Goal: Task Accomplishment & Management: Use online tool/utility

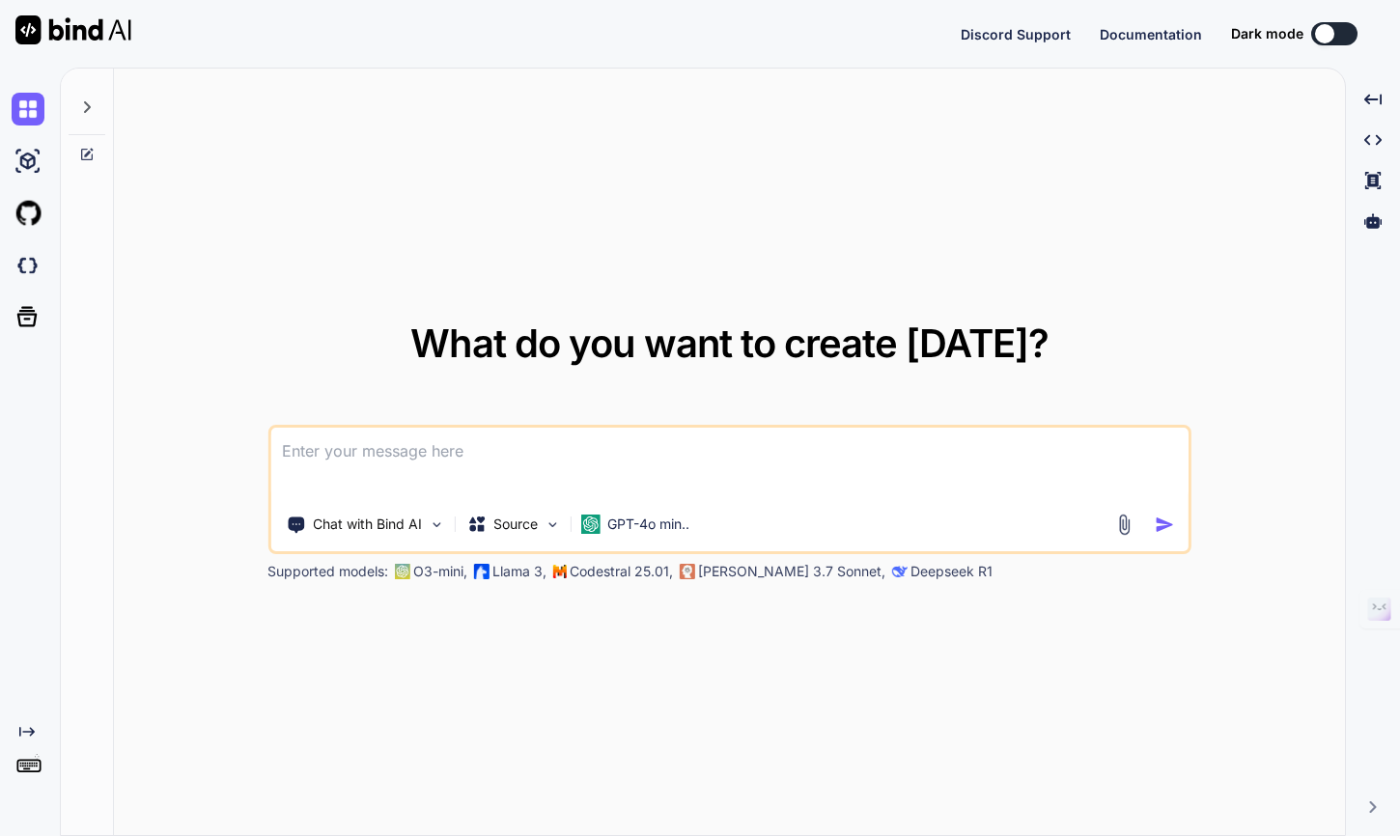
click at [738, 189] on div "What do you want to create today? Chat with Bind AI Source GPT-4o min.. Support…" at bounding box center [729, 453] width 1231 height 768
click at [1222, 35] on button at bounding box center [1214, 33] width 46 height 23
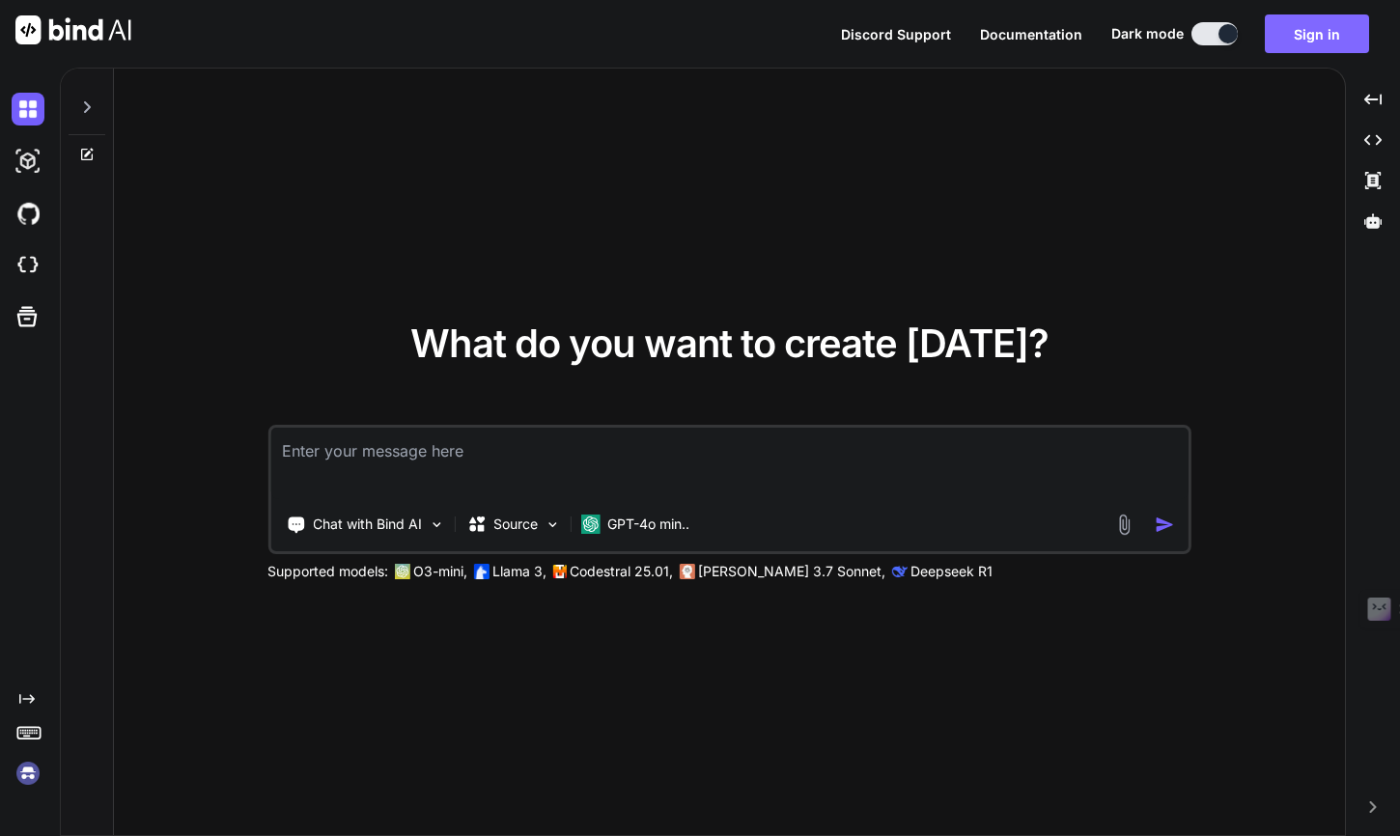
click at [1328, 32] on button "Sign in" at bounding box center [1316, 33] width 104 height 39
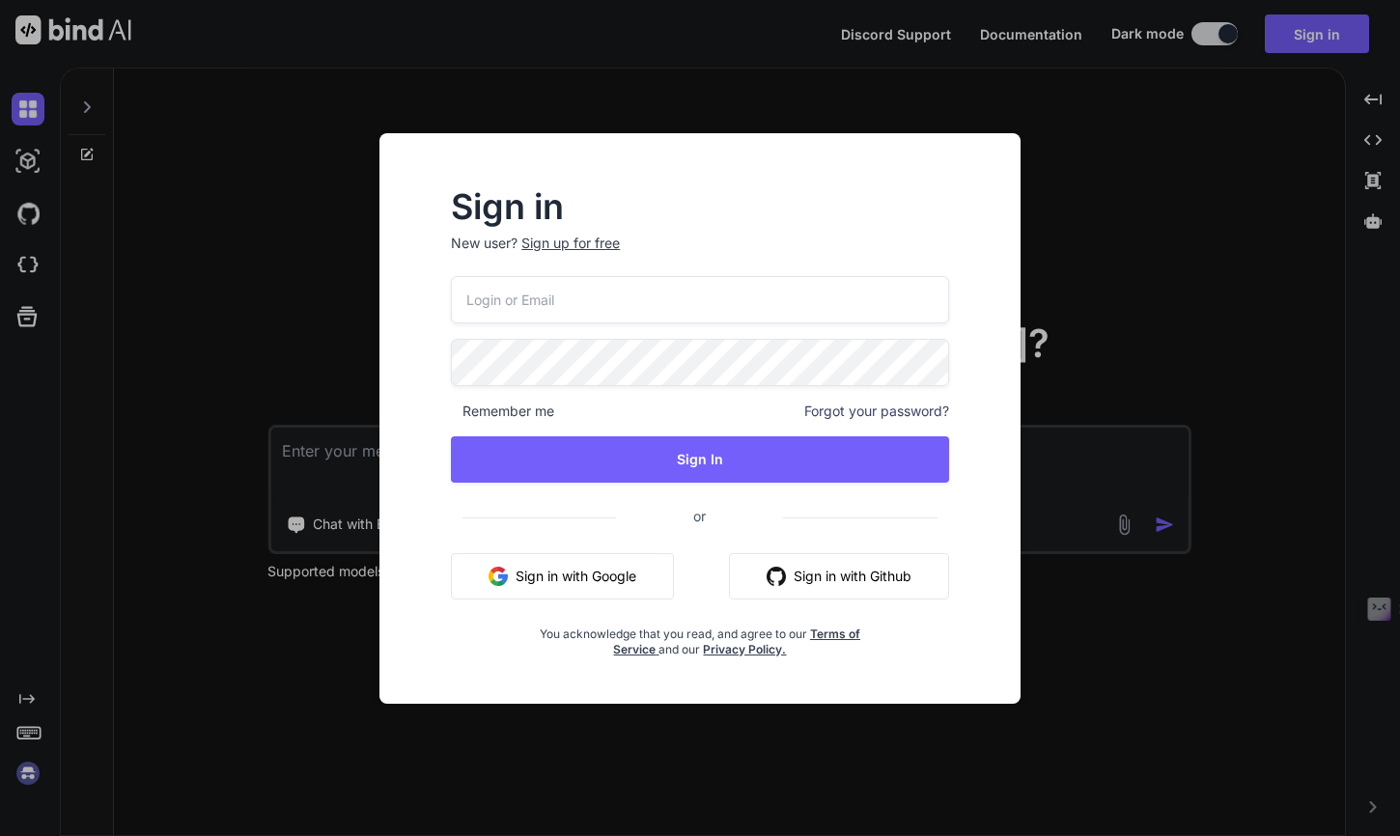
click at [606, 581] on button "Sign in with Google" at bounding box center [562, 576] width 223 height 46
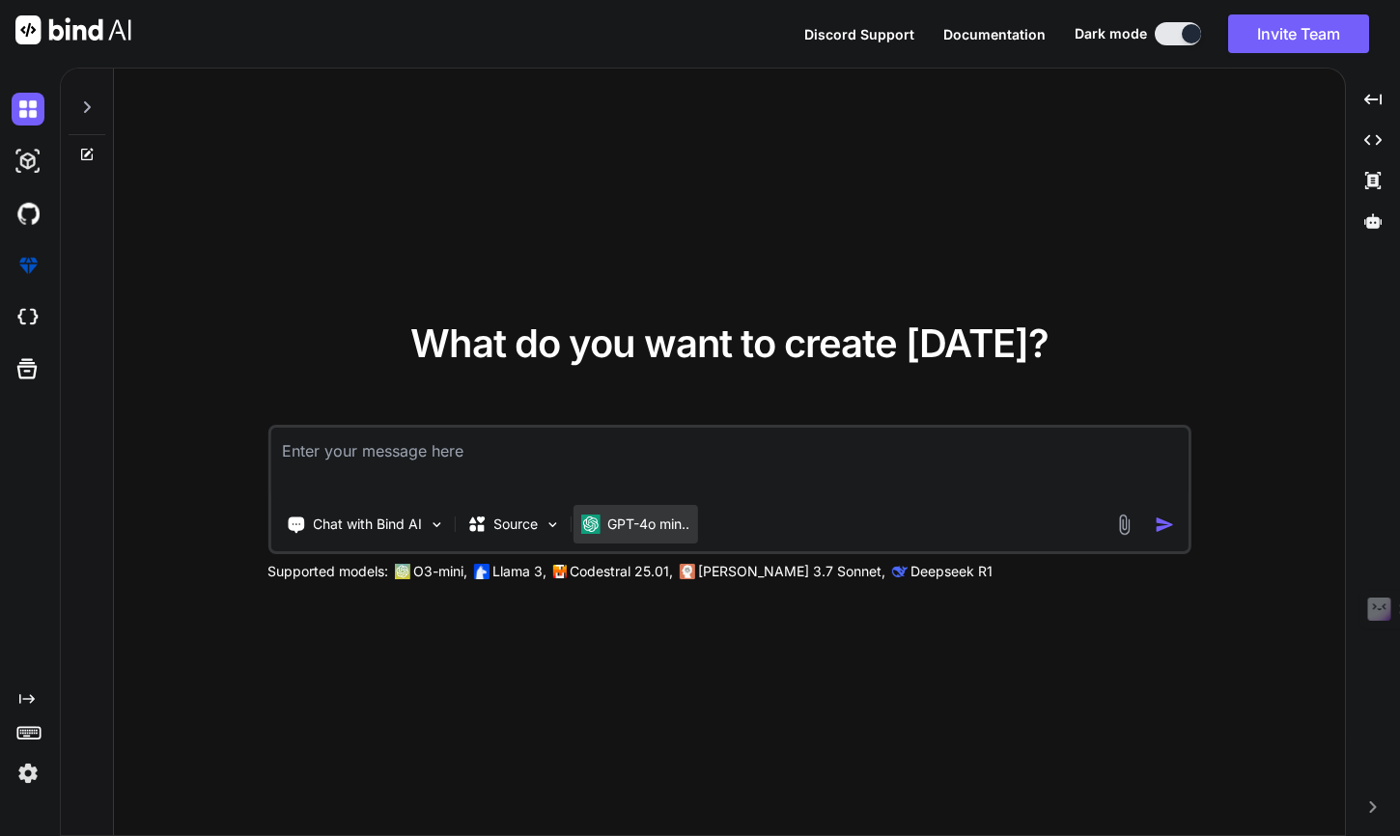
click at [625, 530] on p "GPT-4o min.." at bounding box center [648, 523] width 82 height 19
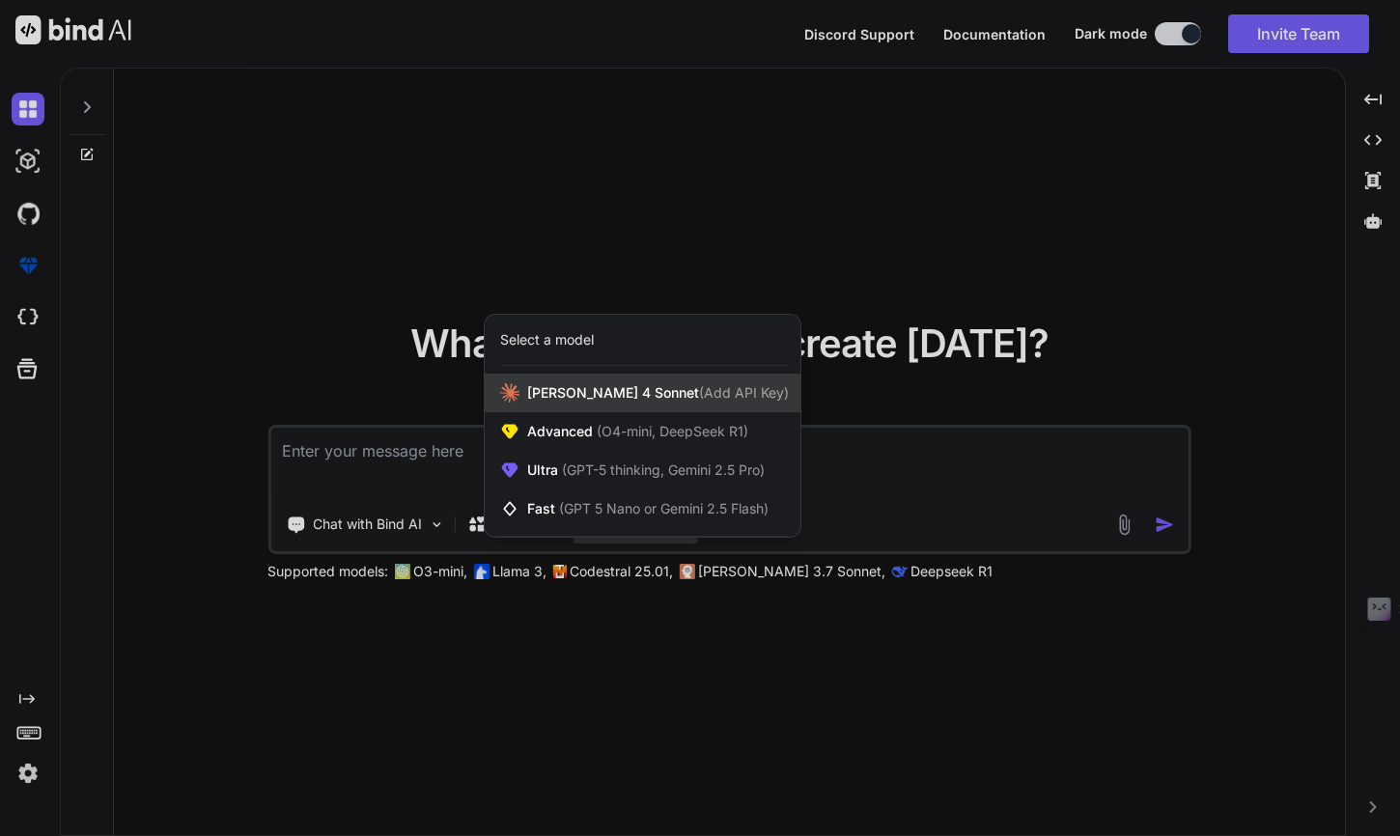
type textarea "x"
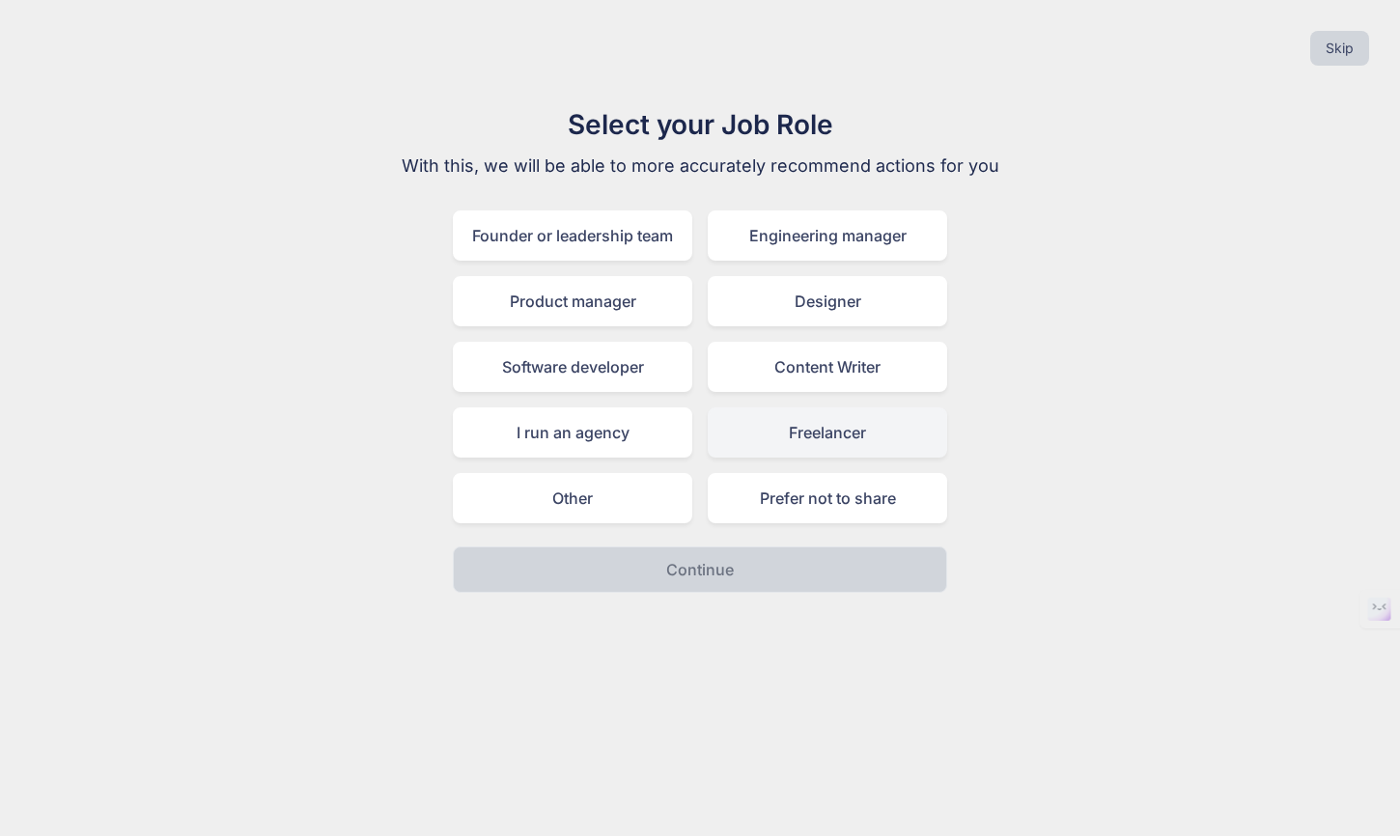
click at [749, 425] on div "Freelancer" at bounding box center [827, 432] width 239 height 50
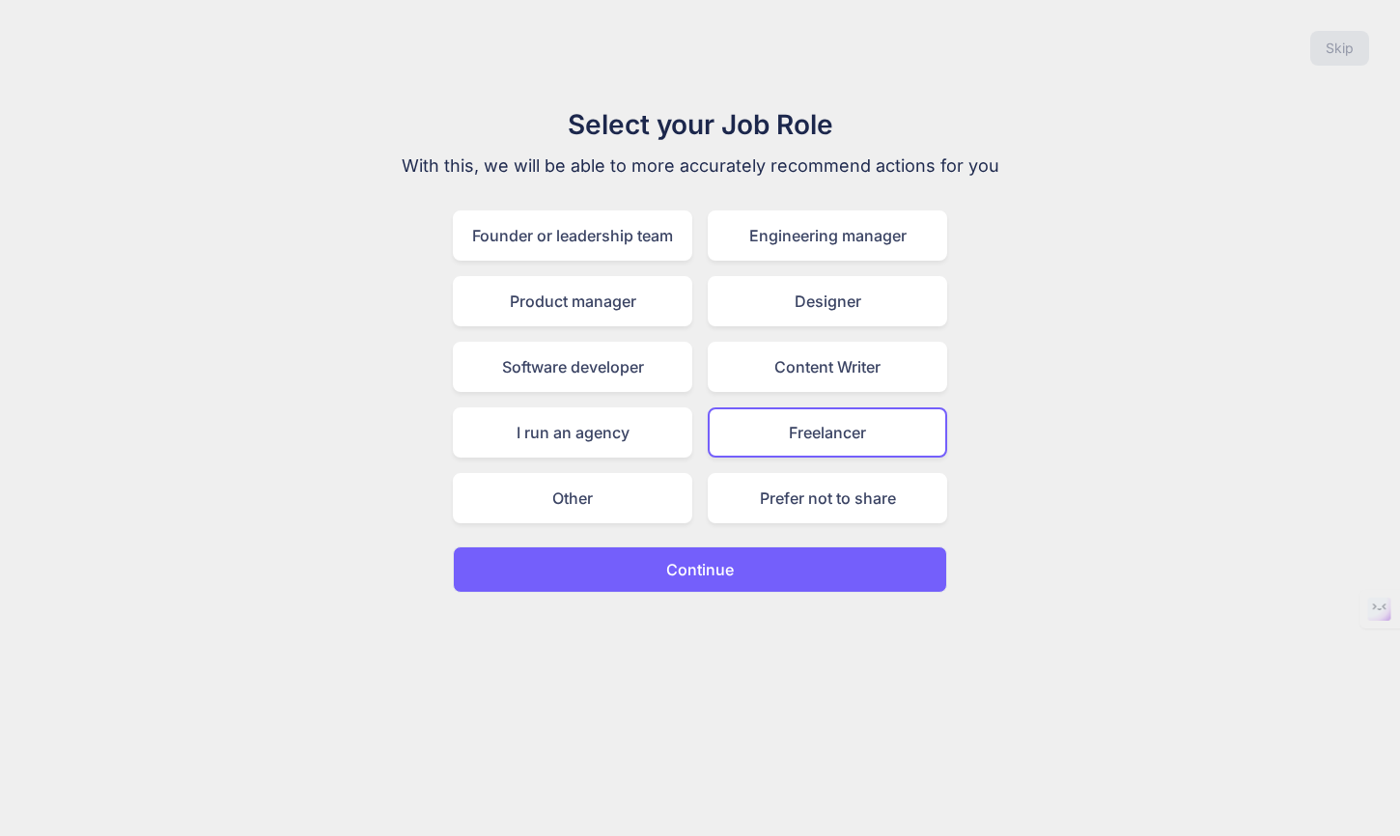
click at [678, 569] on p "Continue" at bounding box center [700, 569] width 68 height 23
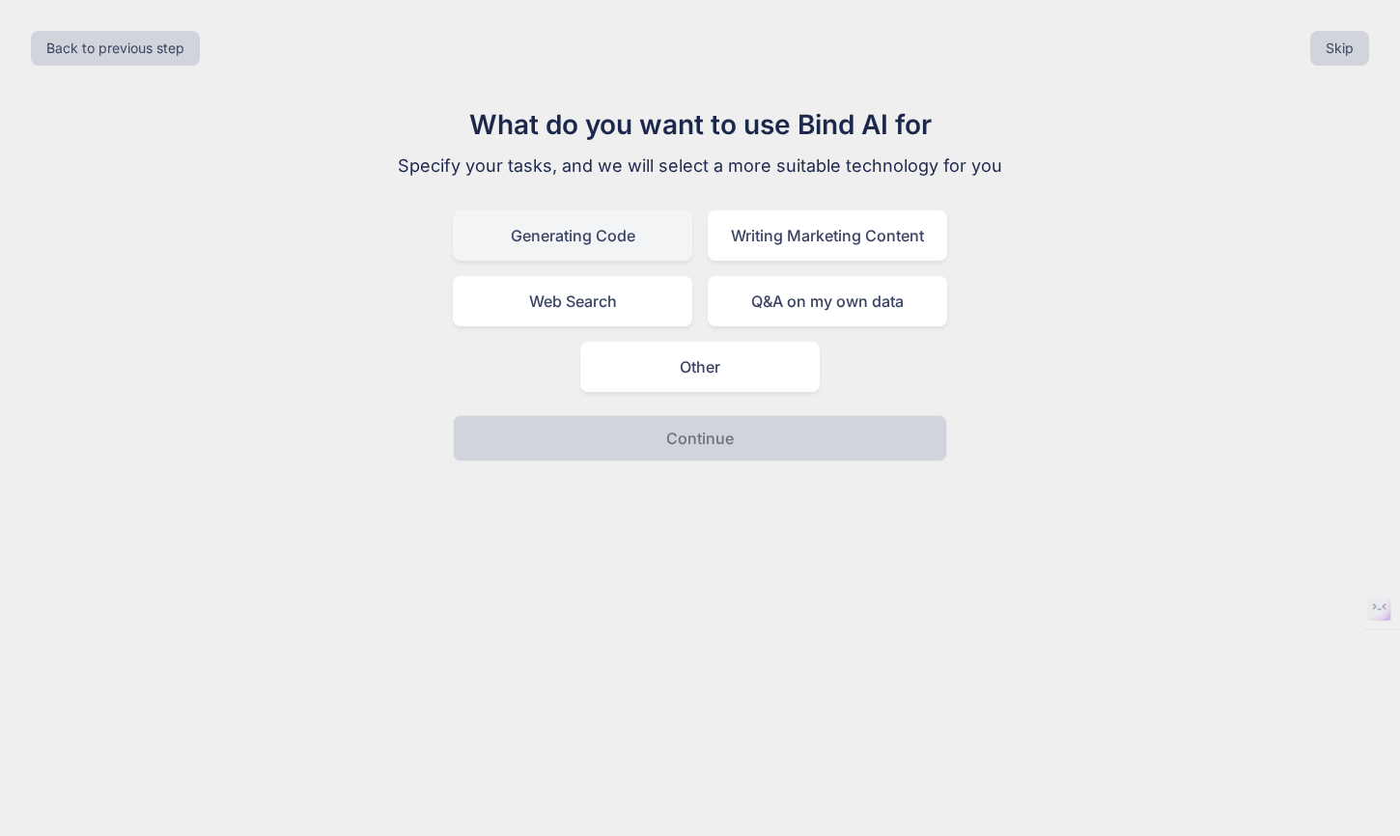
click at [643, 240] on div "Generating Code" at bounding box center [572, 235] width 239 height 50
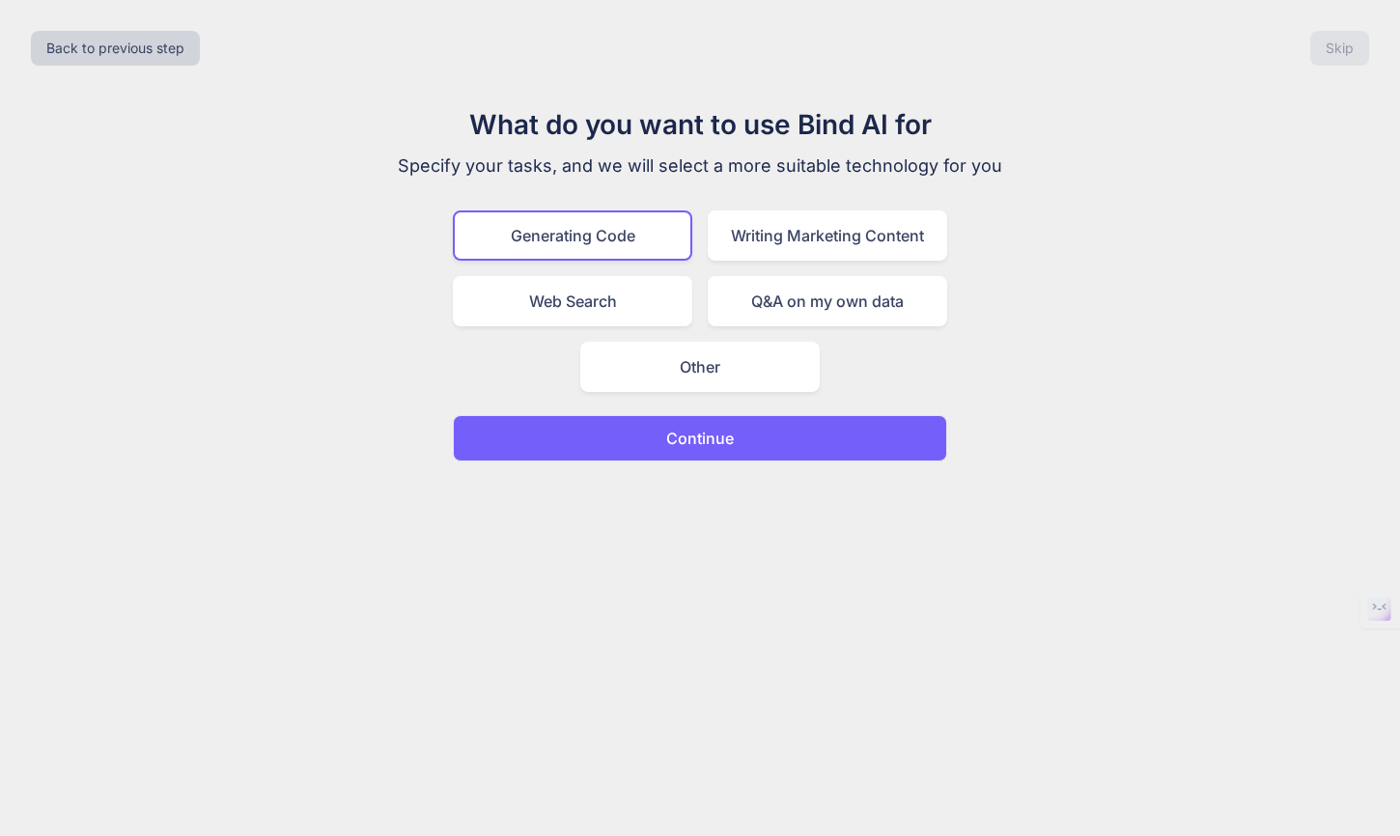
click at [669, 440] on p "Continue" at bounding box center [700, 438] width 68 height 23
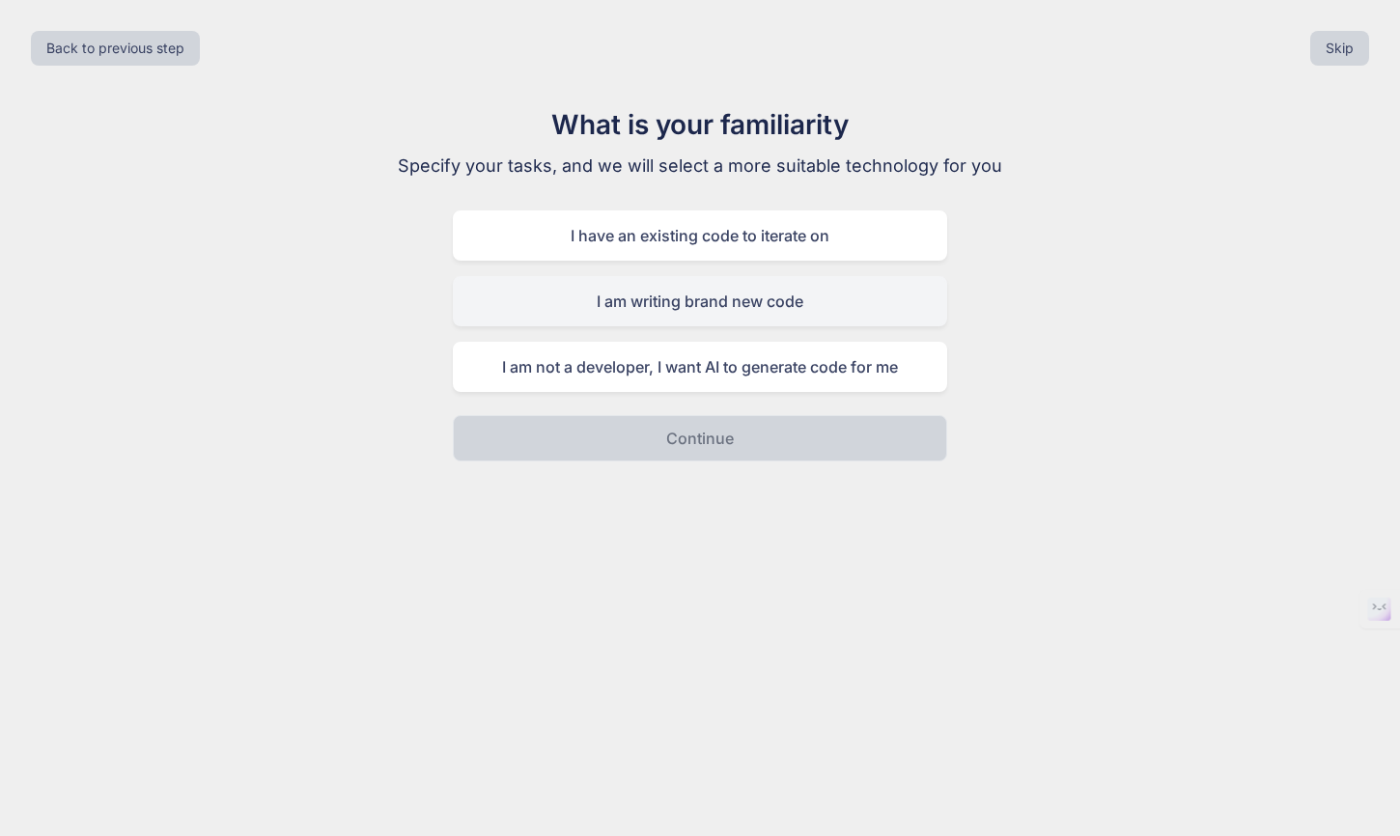
click at [693, 292] on div "I am writing brand new code" at bounding box center [700, 301] width 494 height 50
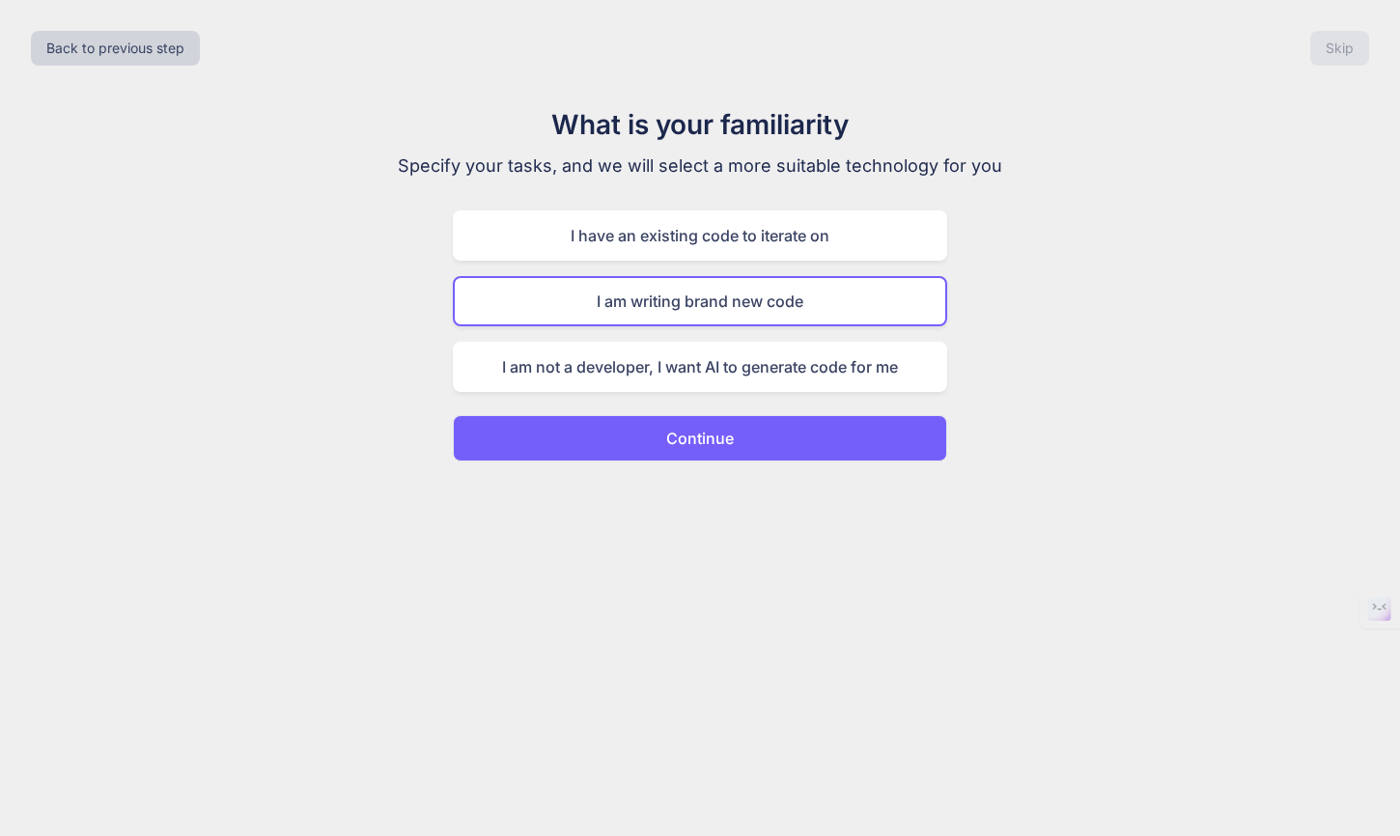
click at [676, 441] on p "Continue" at bounding box center [700, 438] width 68 height 23
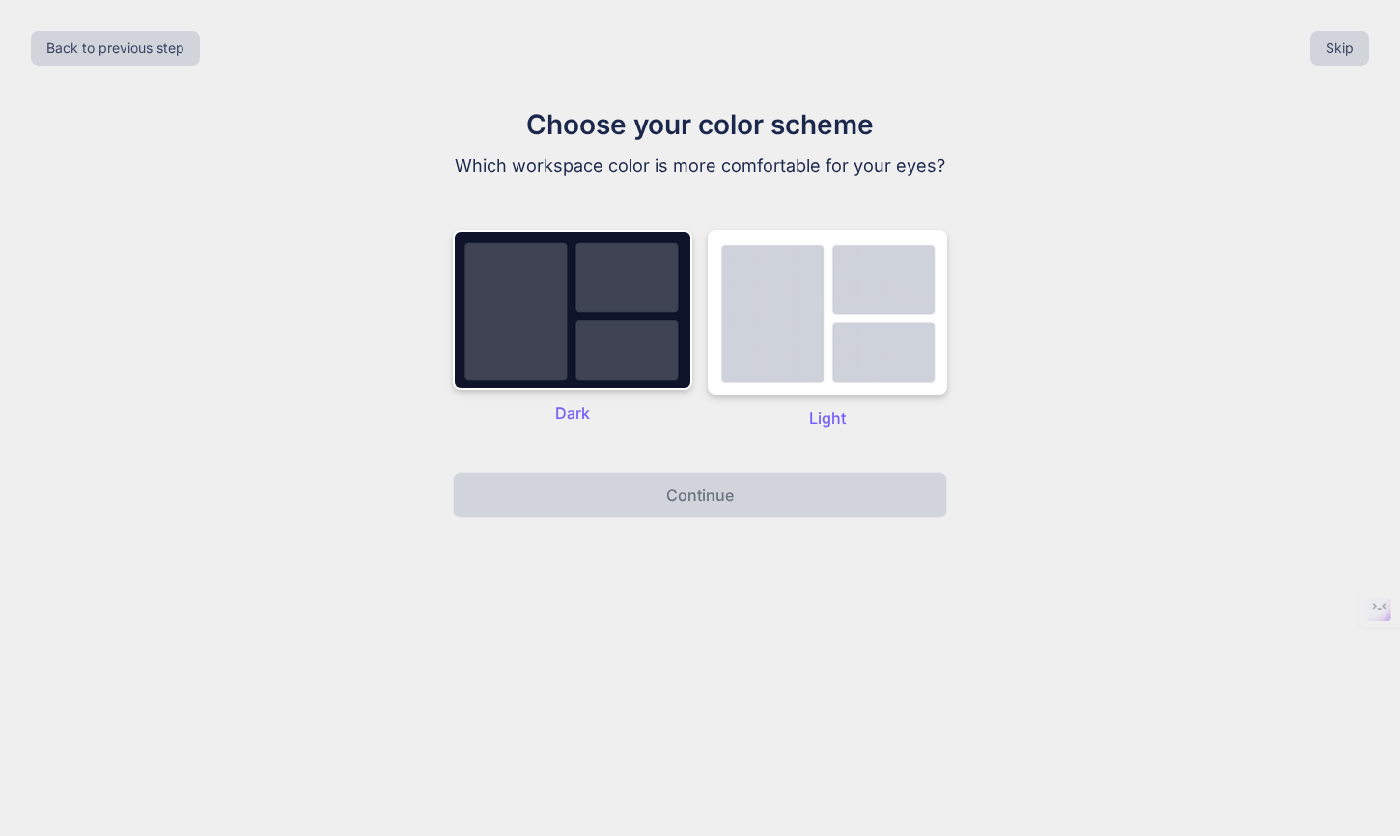
click at [583, 402] on p "Dark" at bounding box center [572, 413] width 239 height 23
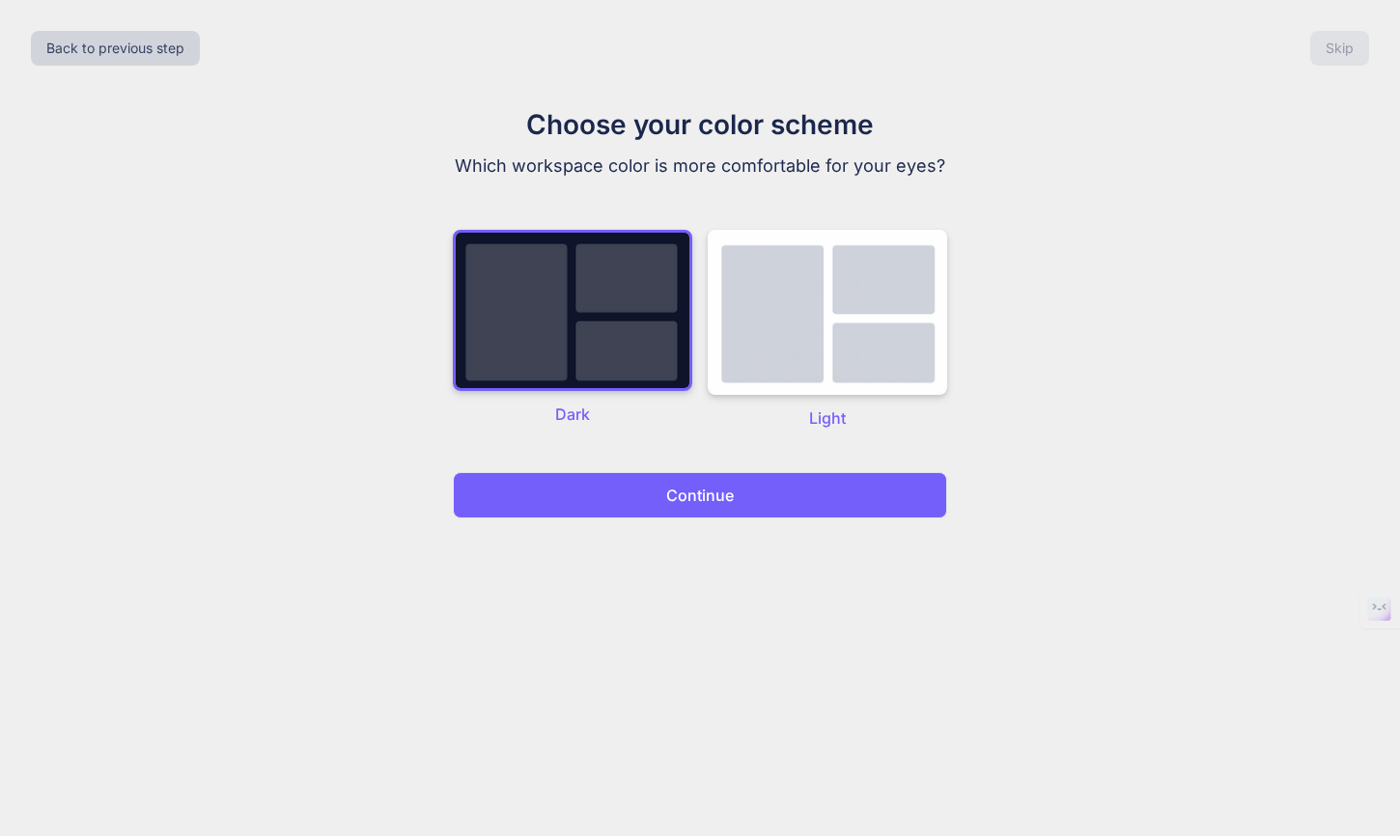
click at [663, 492] on button "Continue" at bounding box center [700, 495] width 494 height 46
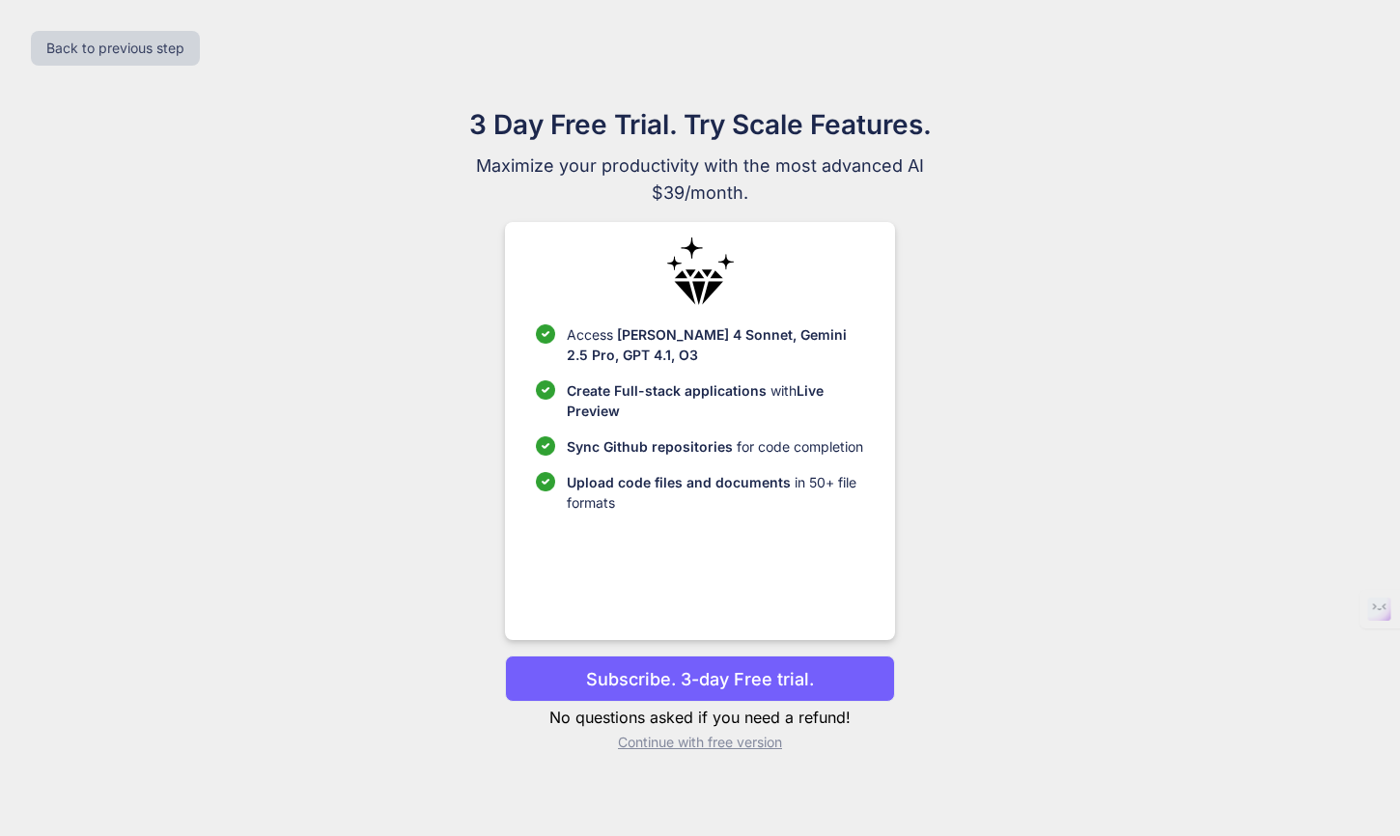
click at [678, 682] on p "Subscribe. 3-day Free trial." at bounding box center [700, 679] width 228 height 26
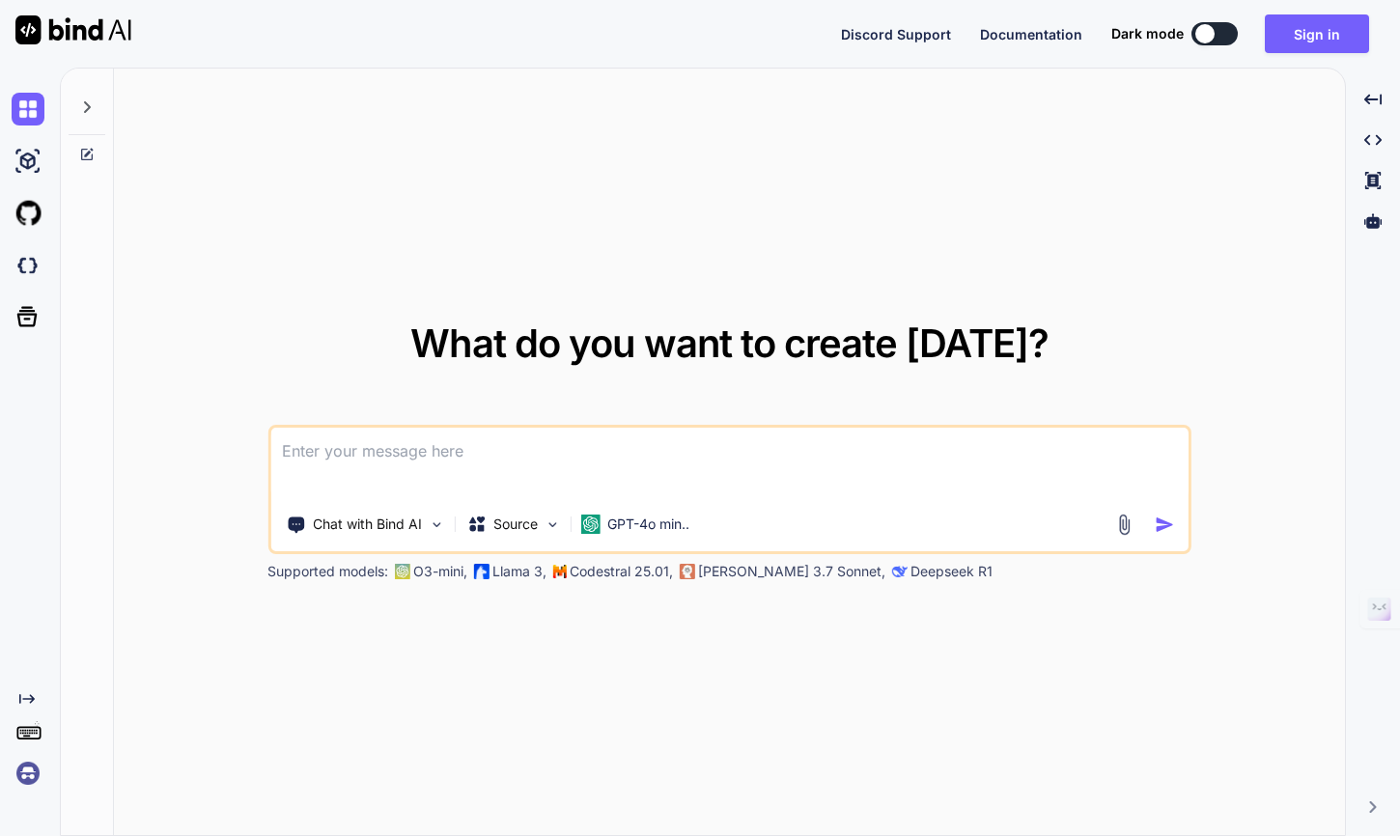
click at [1128, 158] on div "What do you want to create today? Chat with Bind AI Source GPT-4o min.. Support…" at bounding box center [729, 453] width 1231 height 768
click at [1218, 31] on button at bounding box center [1214, 33] width 46 height 23
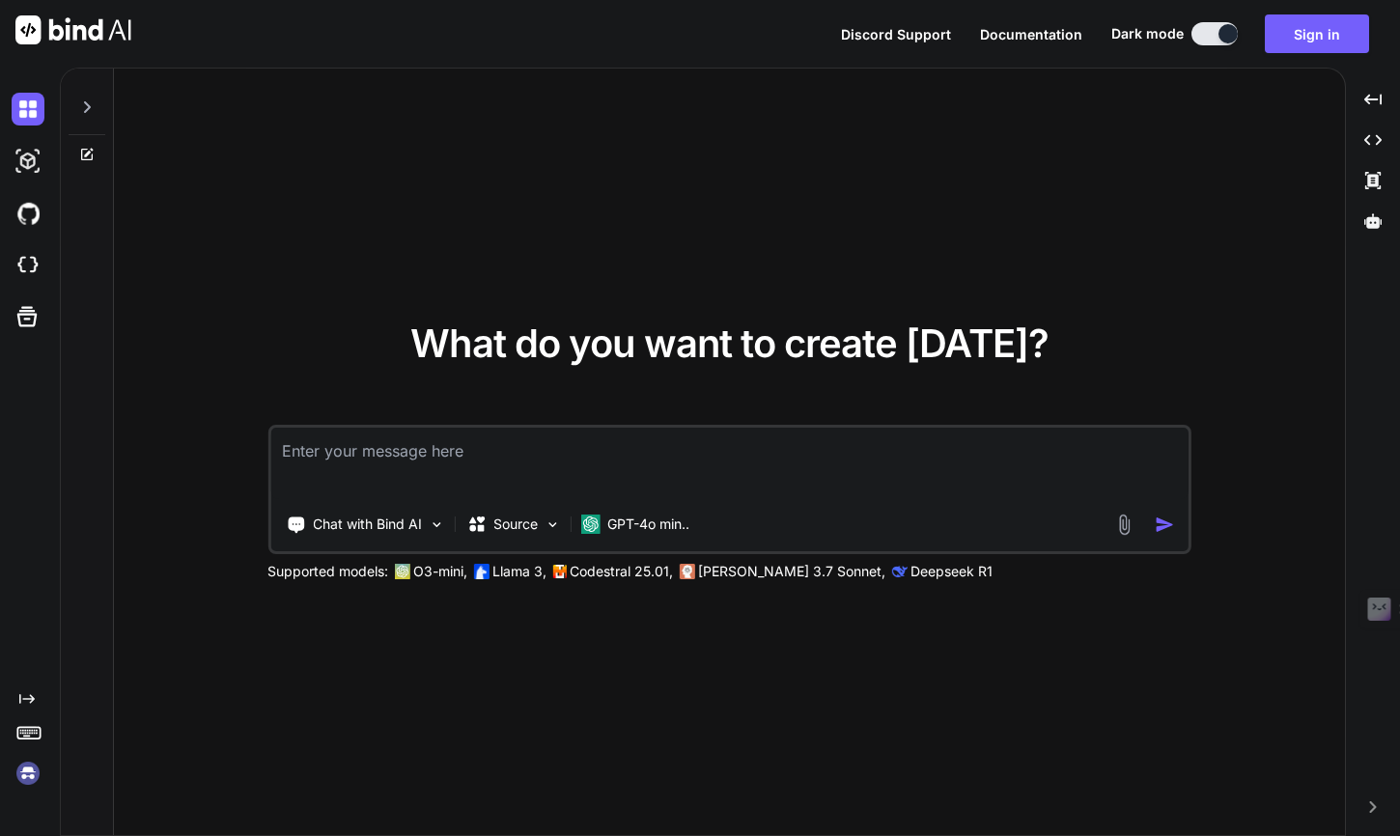
click at [85, 108] on icon at bounding box center [86, 106] width 15 height 15
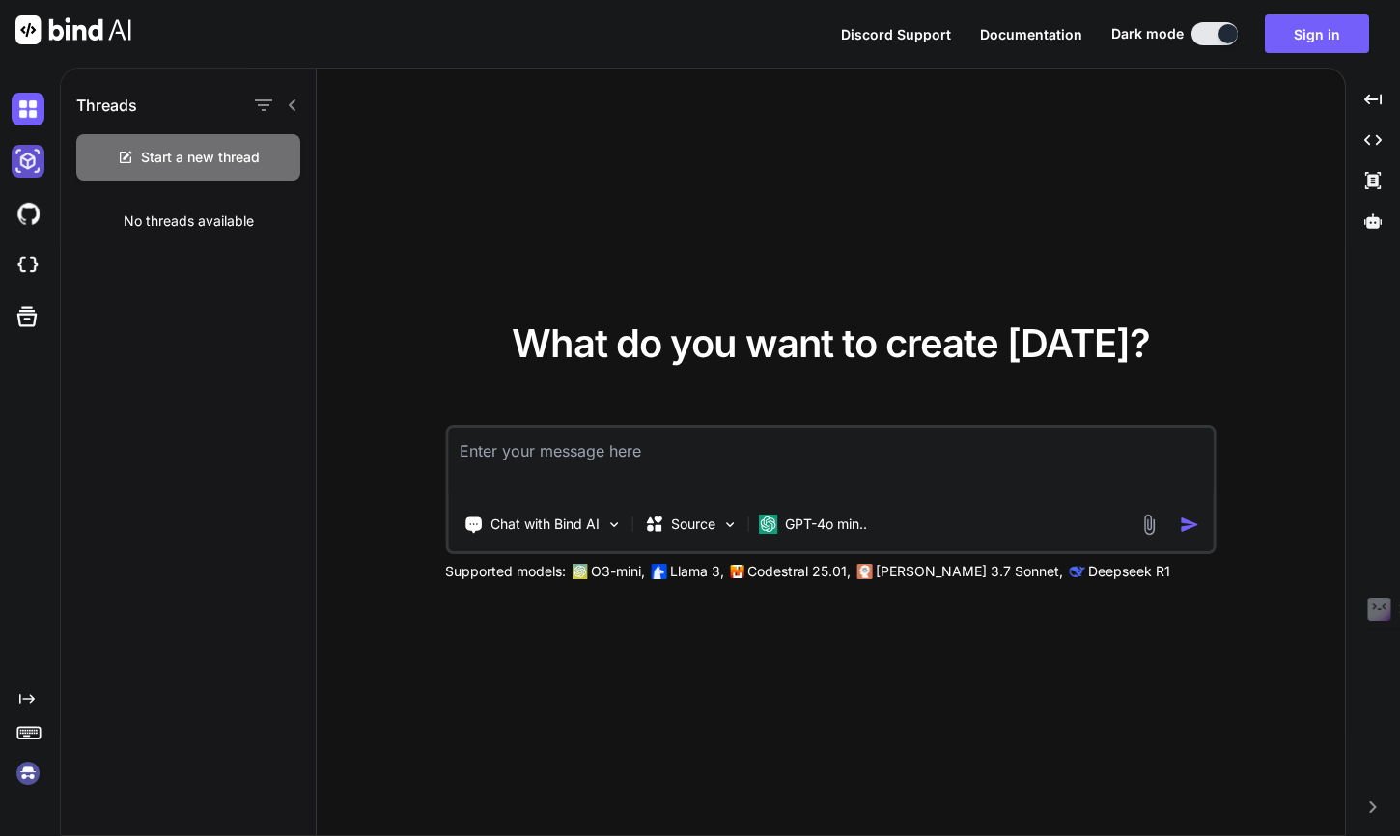
click at [31, 161] on img at bounding box center [28, 161] width 33 height 33
type textarea "x"
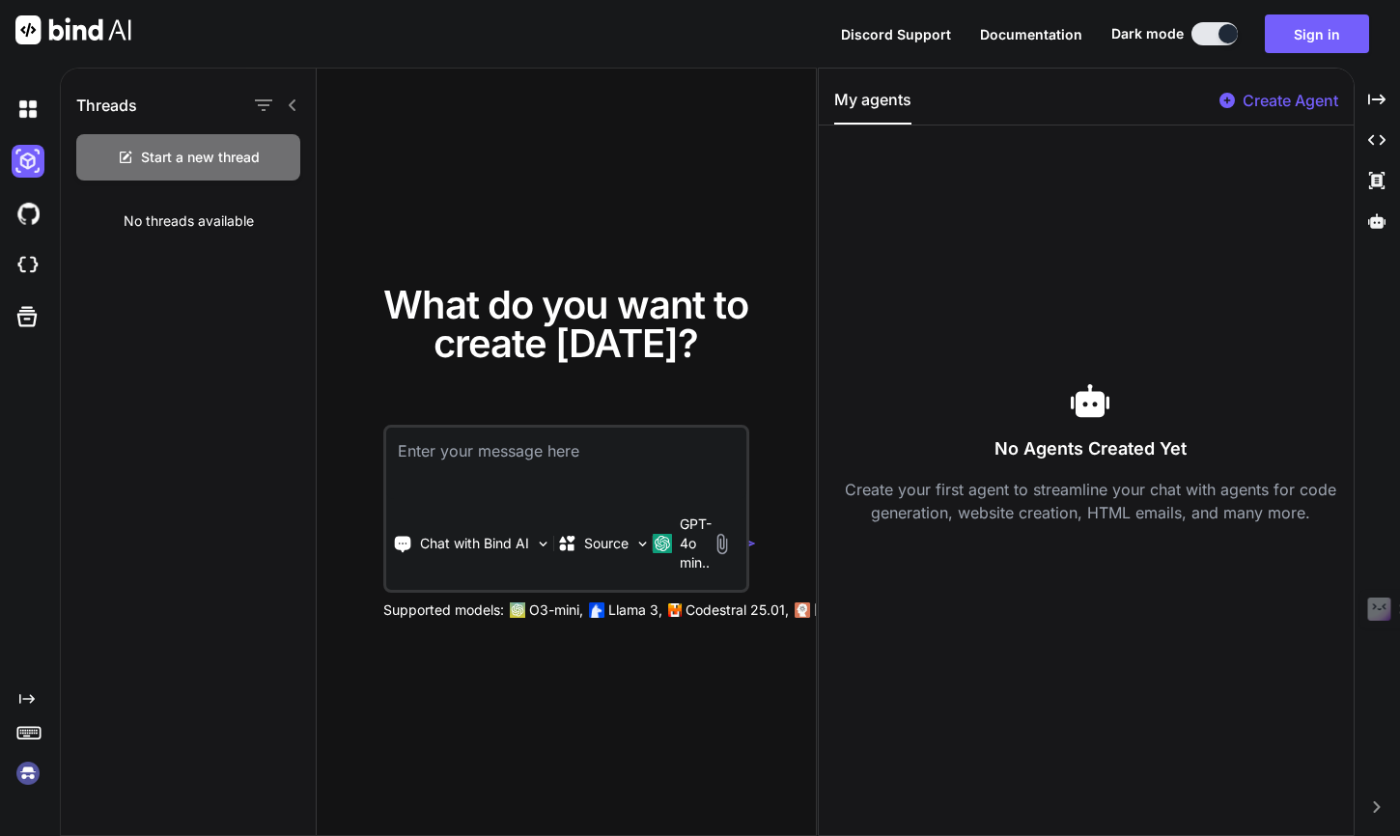
click at [1019, 35] on span "Documentation" at bounding box center [1031, 34] width 102 height 16
click at [1282, 109] on p "Create Agent" at bounding box center [1290, 100] width 96 height 23
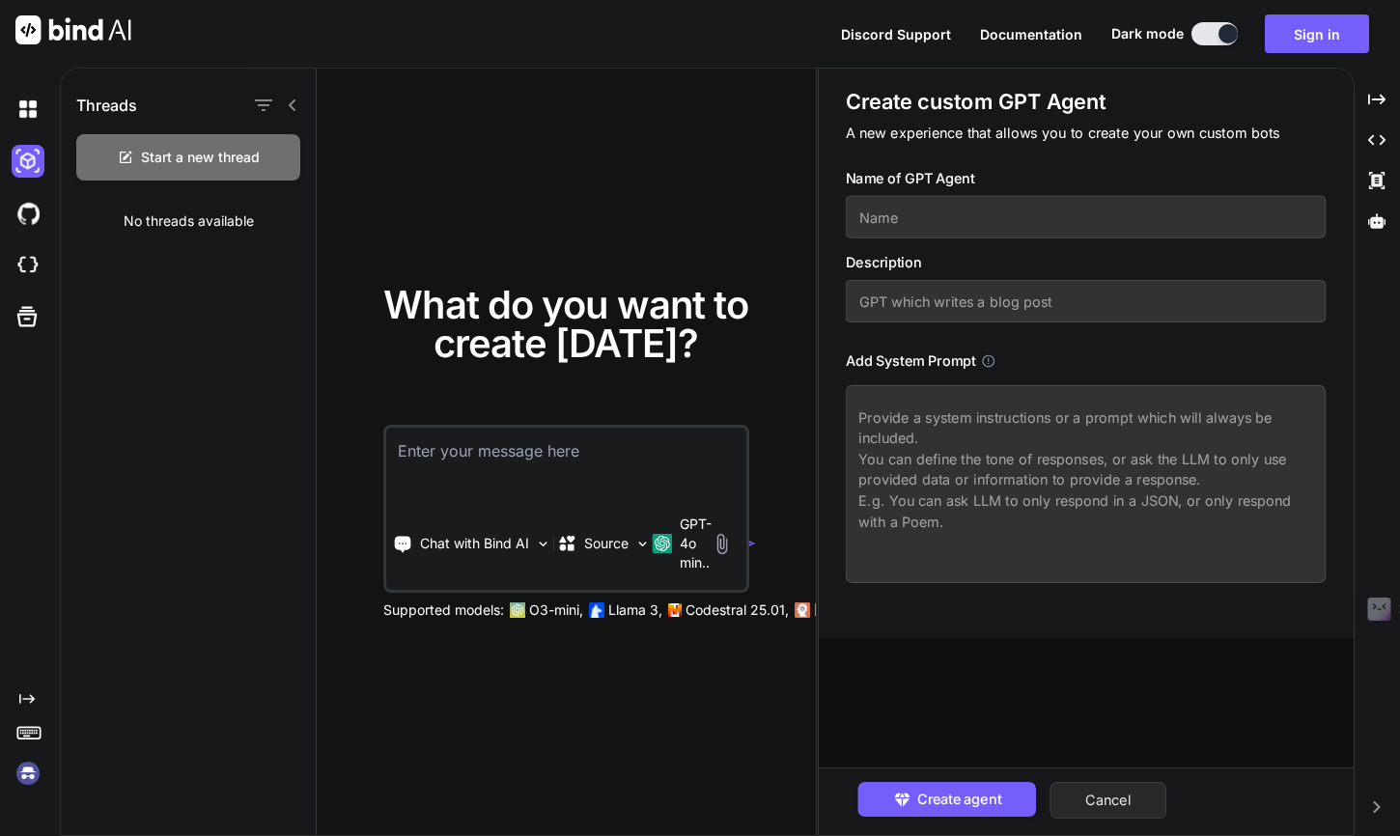
click at [1113, 798] on button "Cancel" at bounding box center [1108, 800] width 117 height 37
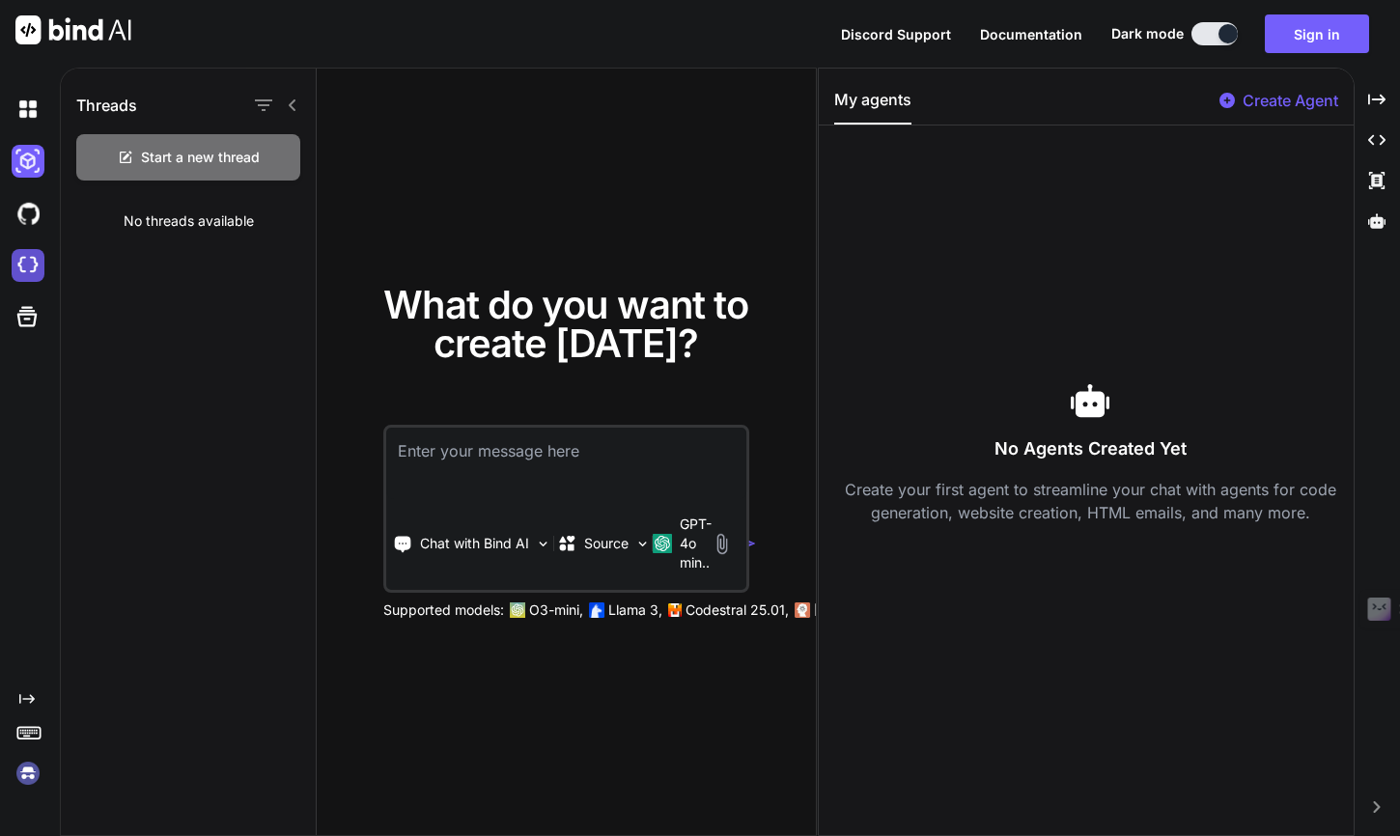
click at [23, 264] on img at bounding box center [28, 265] width 33 height 33
type textarea "x"
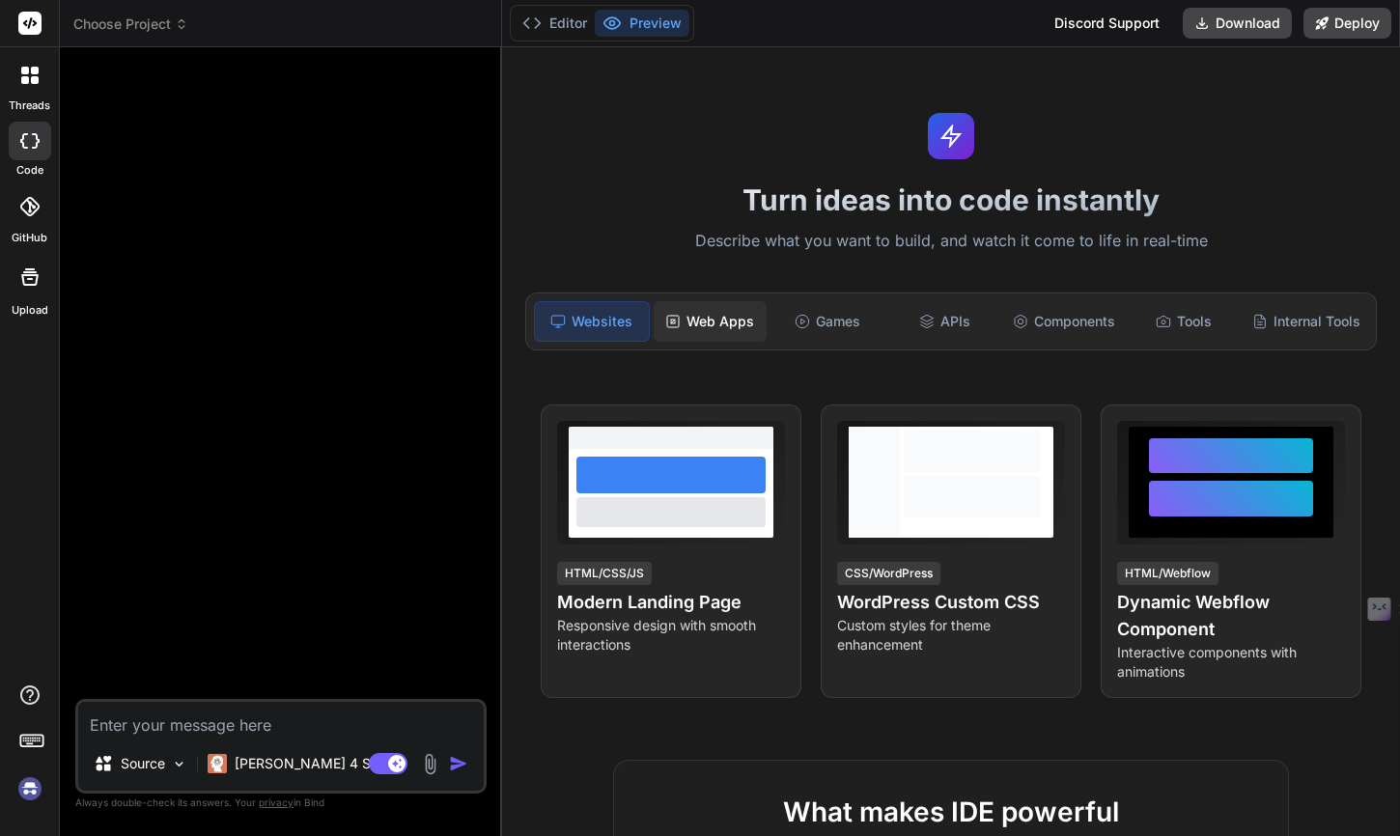
click at [702, 327] on div "Web Apps" at bounding box center [710, 321] width 114 height 41
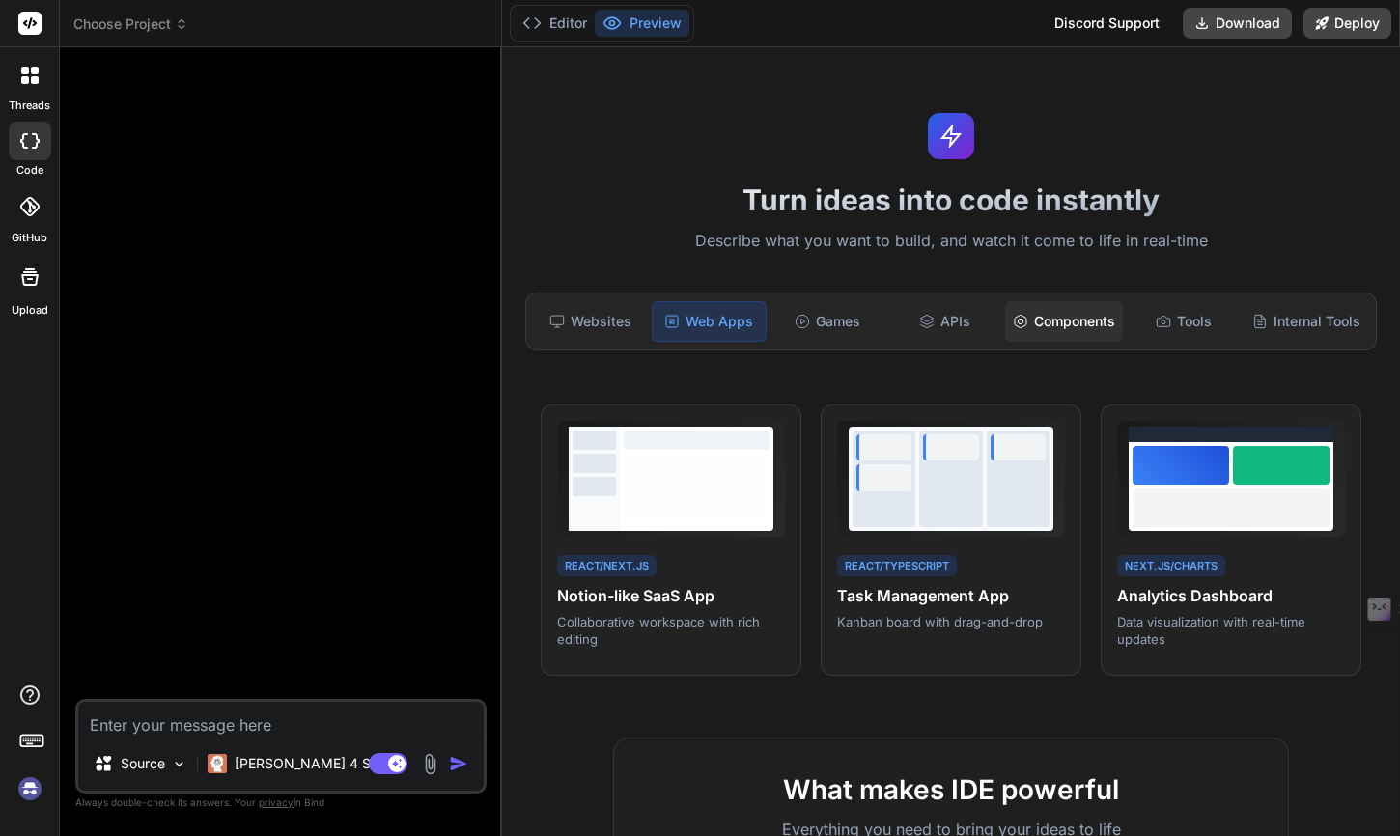
click at [1080, 321] on div "Components" at bounding box center [1064, 321] width 118 height 41
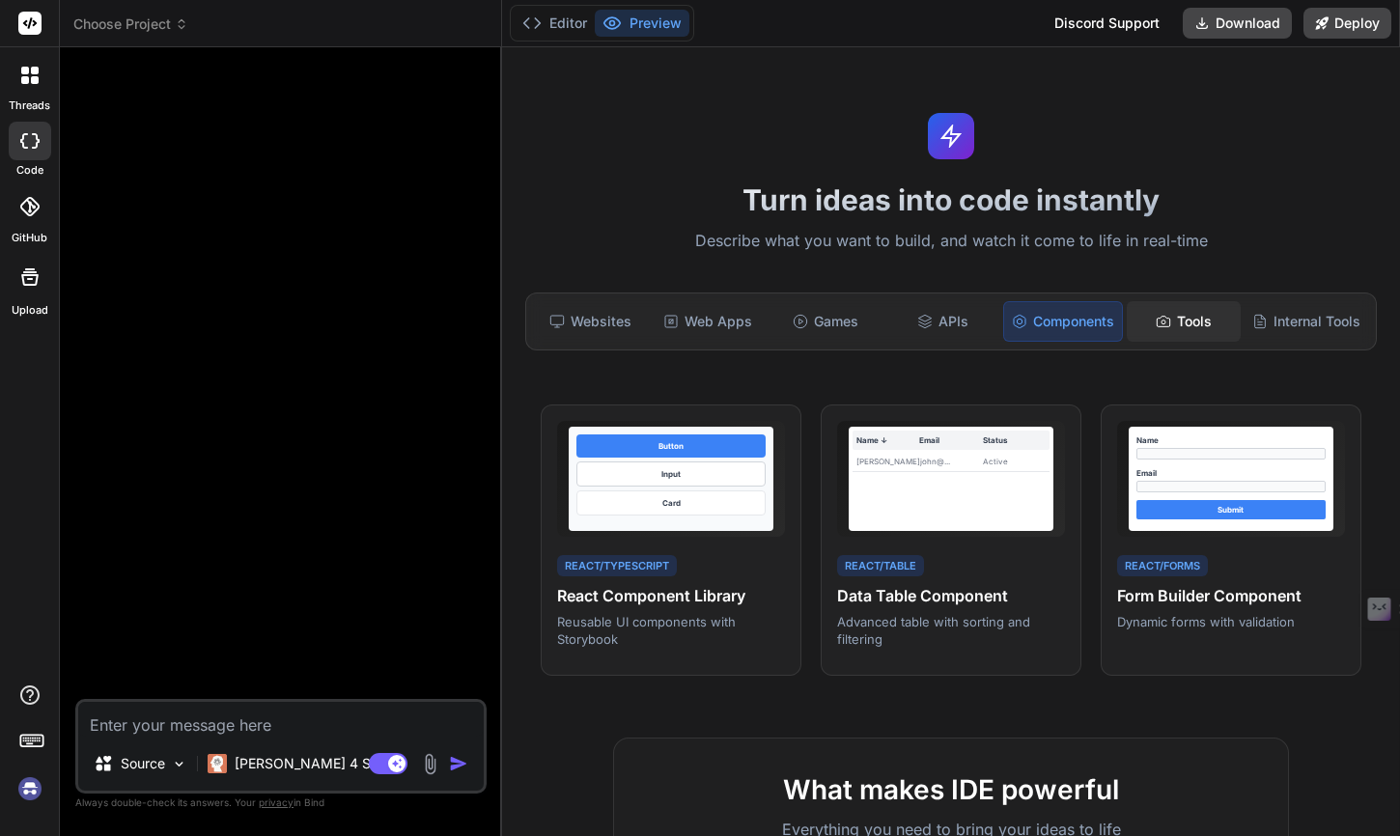
click at [1161, 319] on icon at bounding box center [1162, 321] width 15 height 15
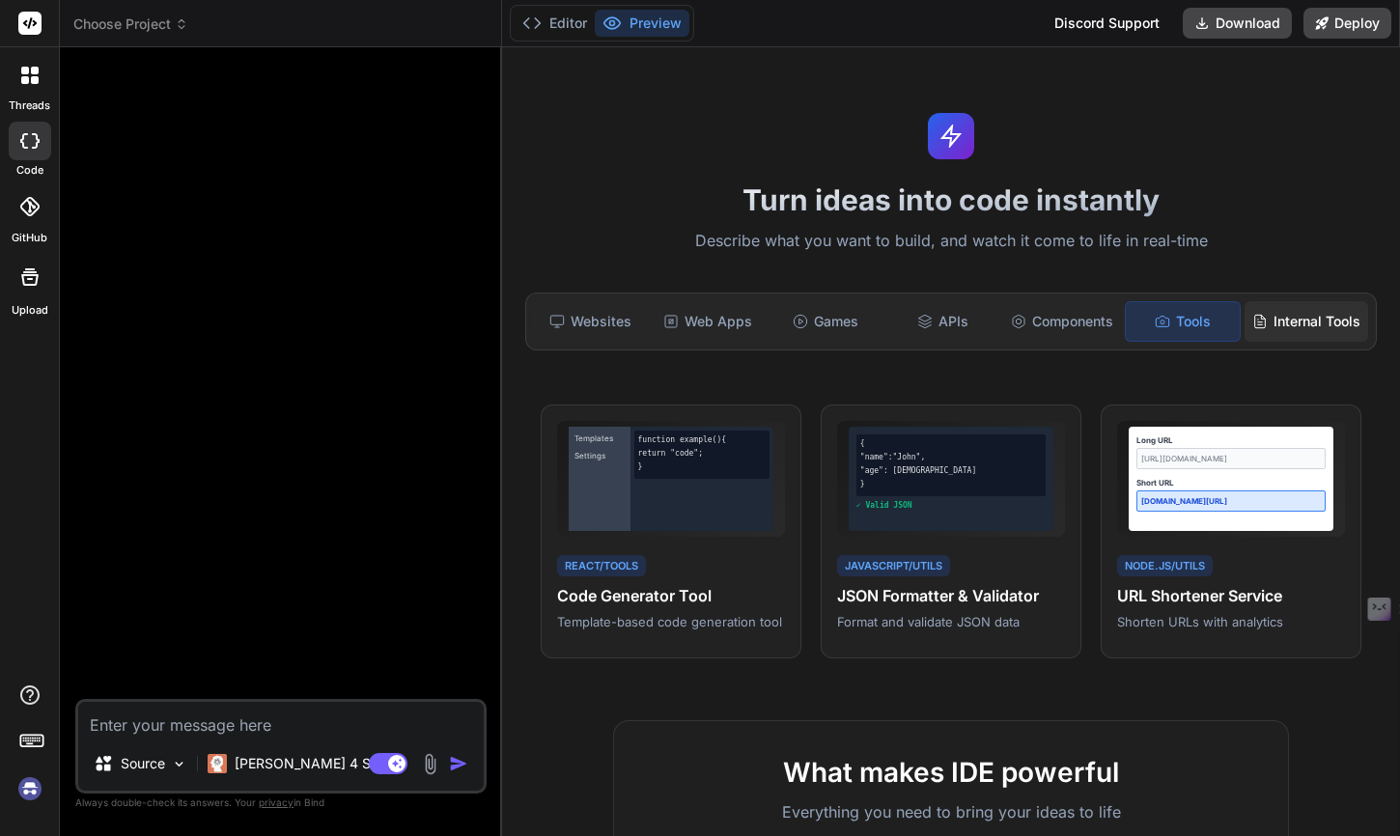
click at [1286, 319] on div "Internal Tools" at bounding box center [1306, 321] width 124 height 41
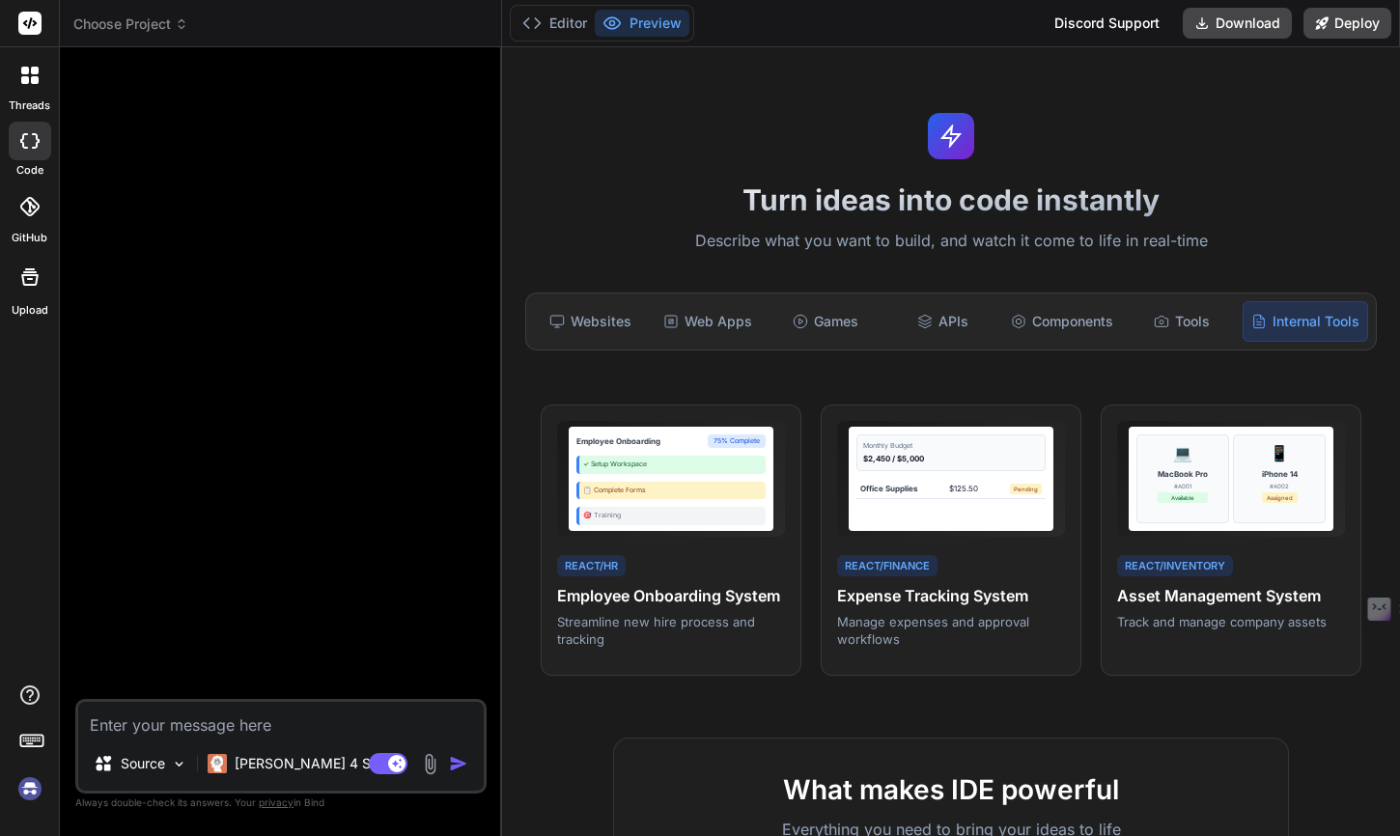
click at [24, 287] on icon at bounding box center [29, 276] width 23 height 23
click at [27, 276] on icon at bounding box center [25, 280] width 9 height 10
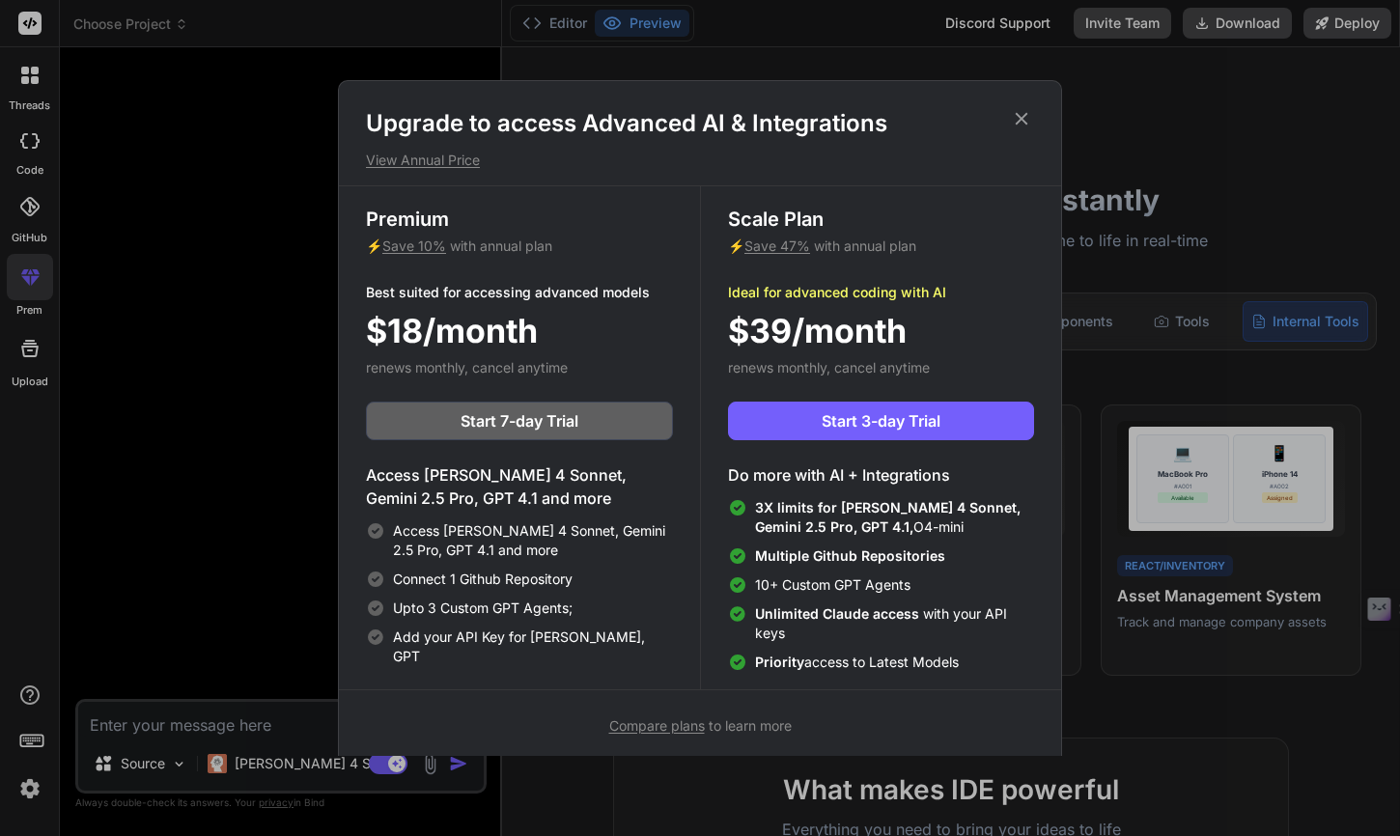
click at [200, 199] on div "Upgrade to access Advanced AI & Integrations View Annual Price Premium ⚡ Save 1…" at bounding box center [700, 418] width 1400 height 836
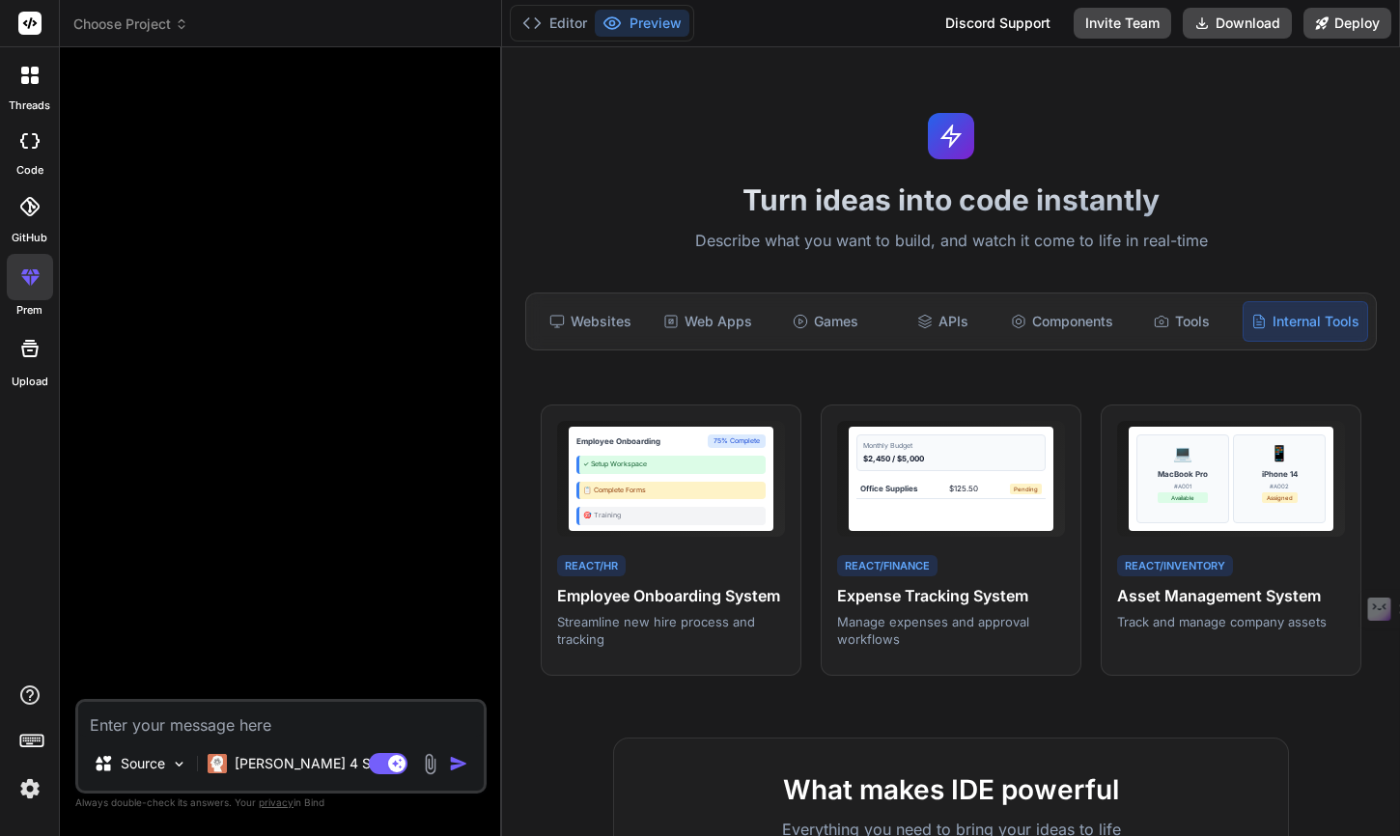
click at [33, 67] on icon at bounding box center [35, 71] width 8 height 8
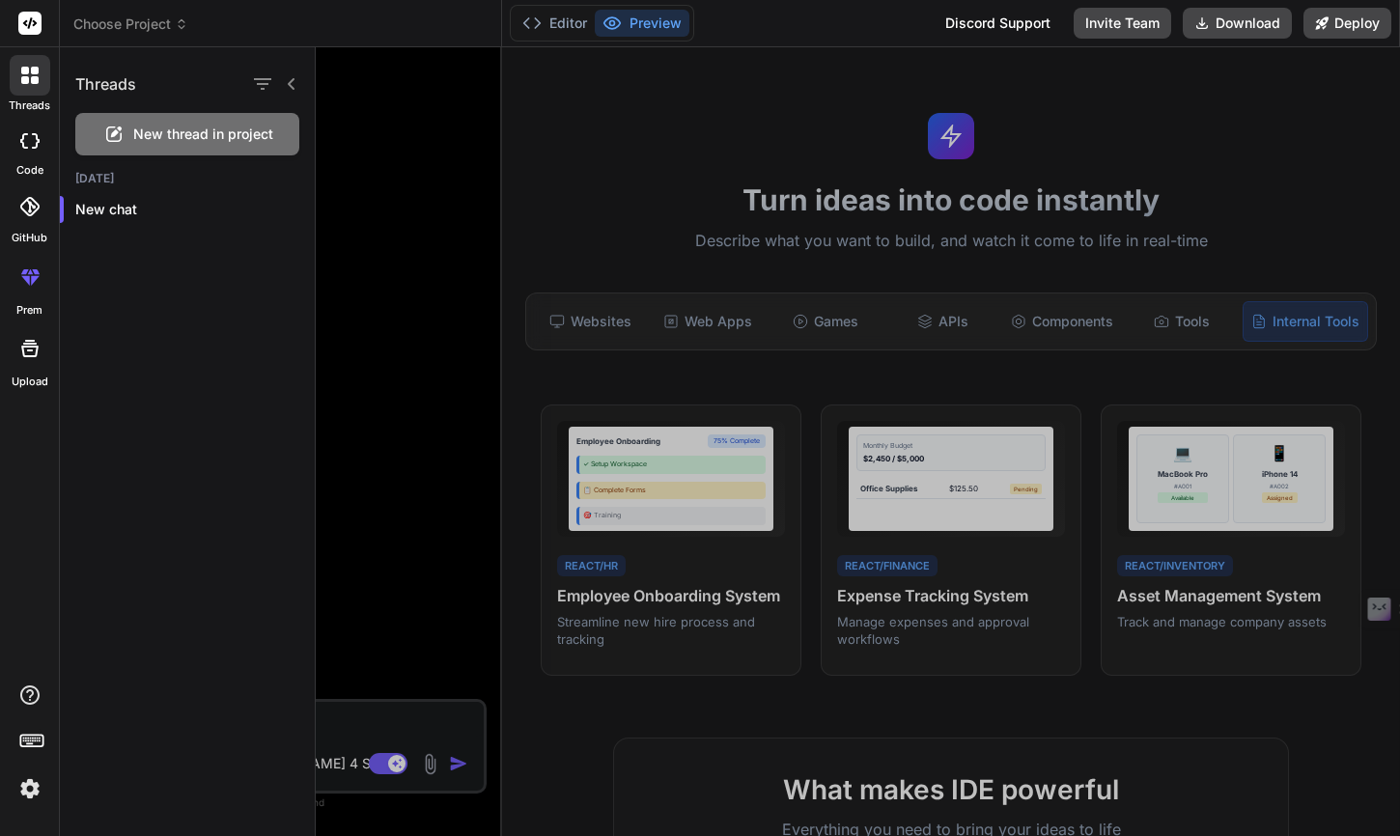
click at [27, 143] on icon at bounding box center [29, 140] width 19 height 15
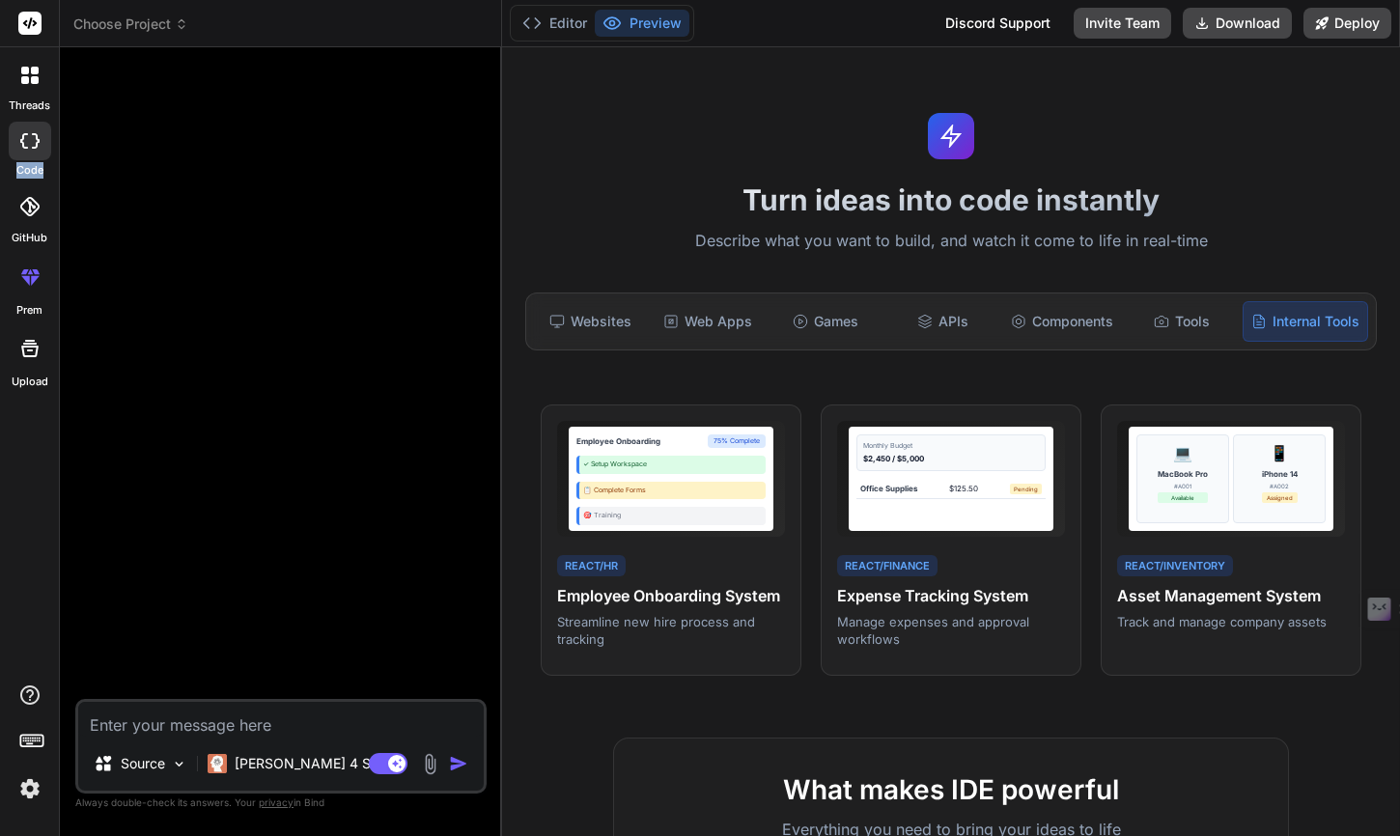
click at [27, 143] on icon at bounding box center [29, 140] width 19 height 15
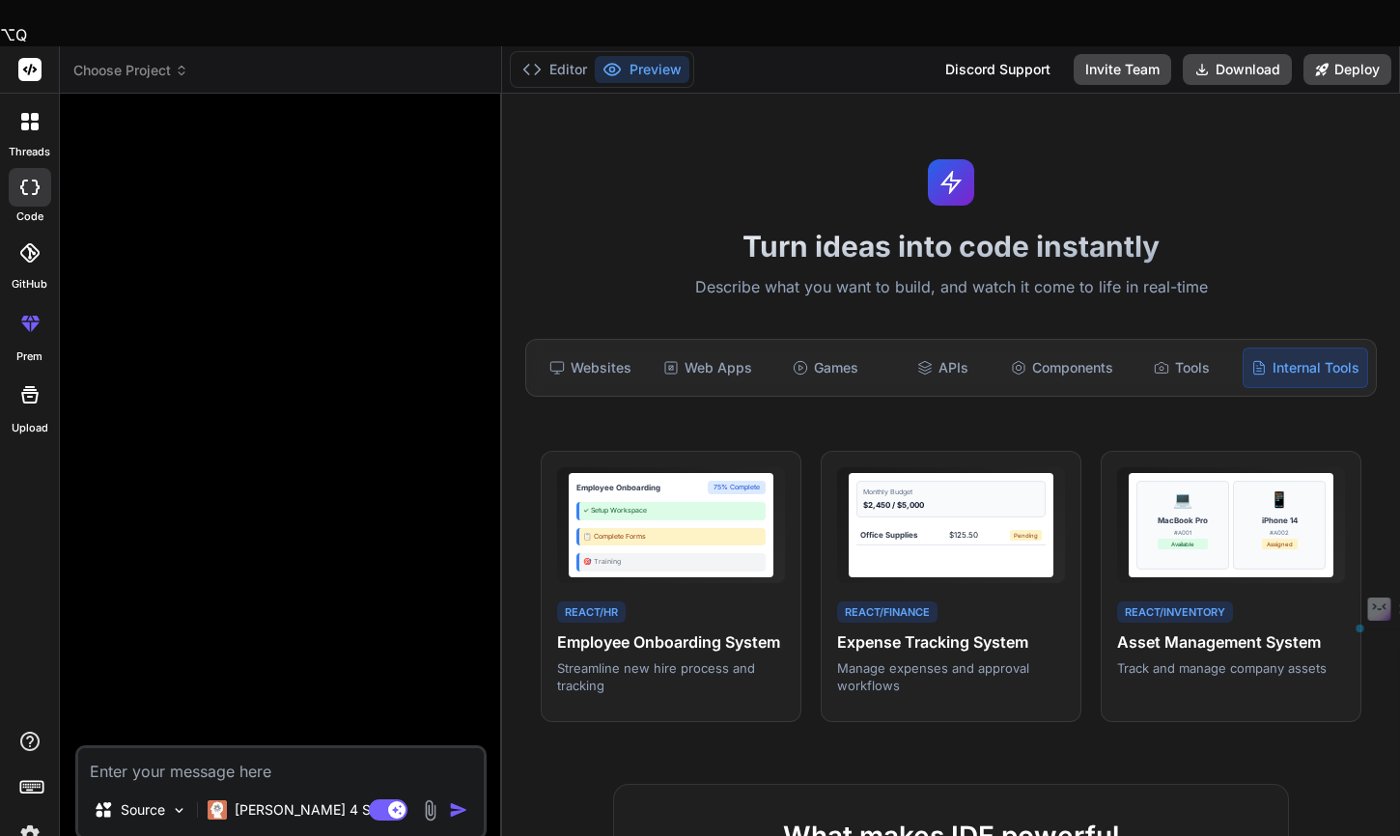
click at [27, 180] on icon at bounding box center [29, 187] width 19 height 15
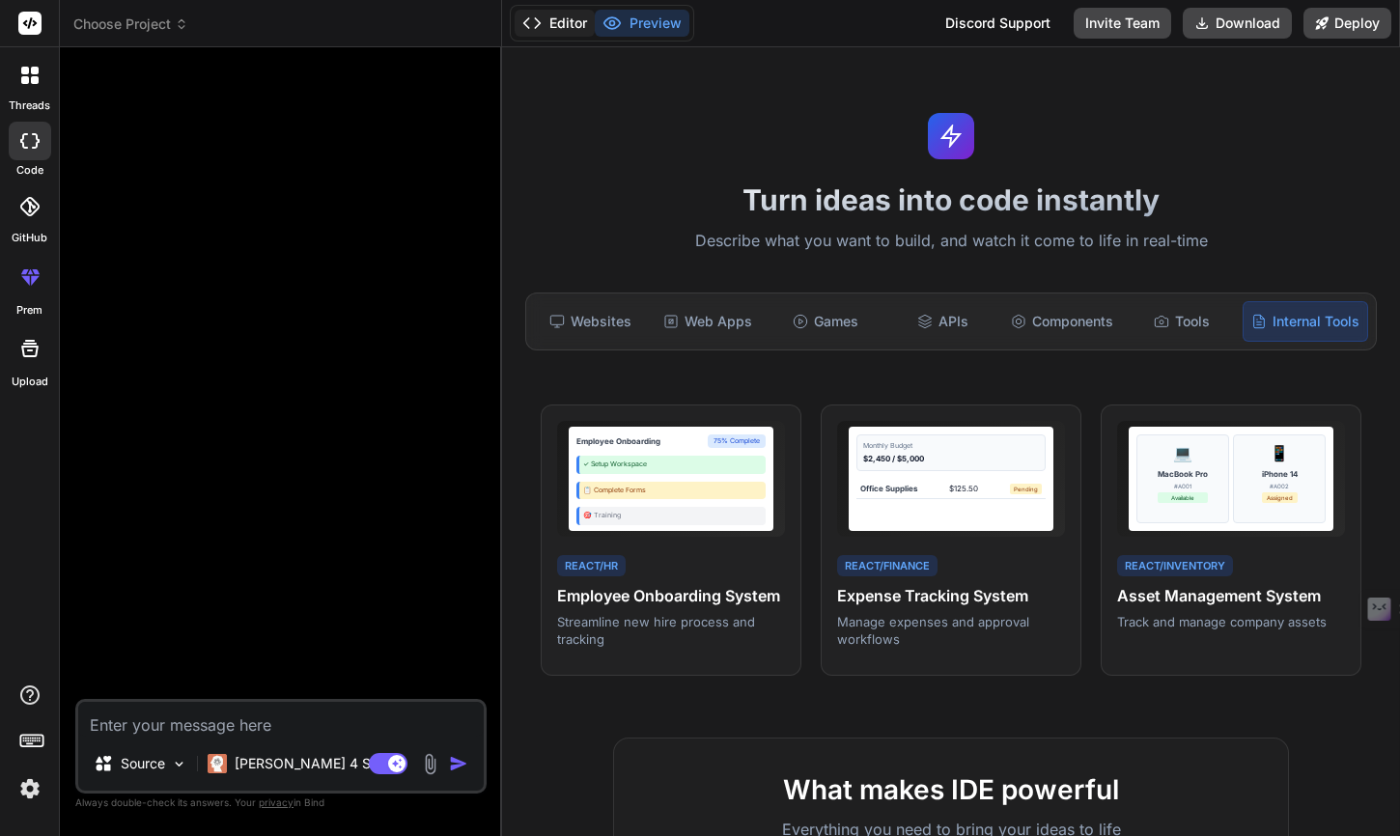
click at [552, 23] on button "Editor" at bounding box center [554, 23] width 80 height 27
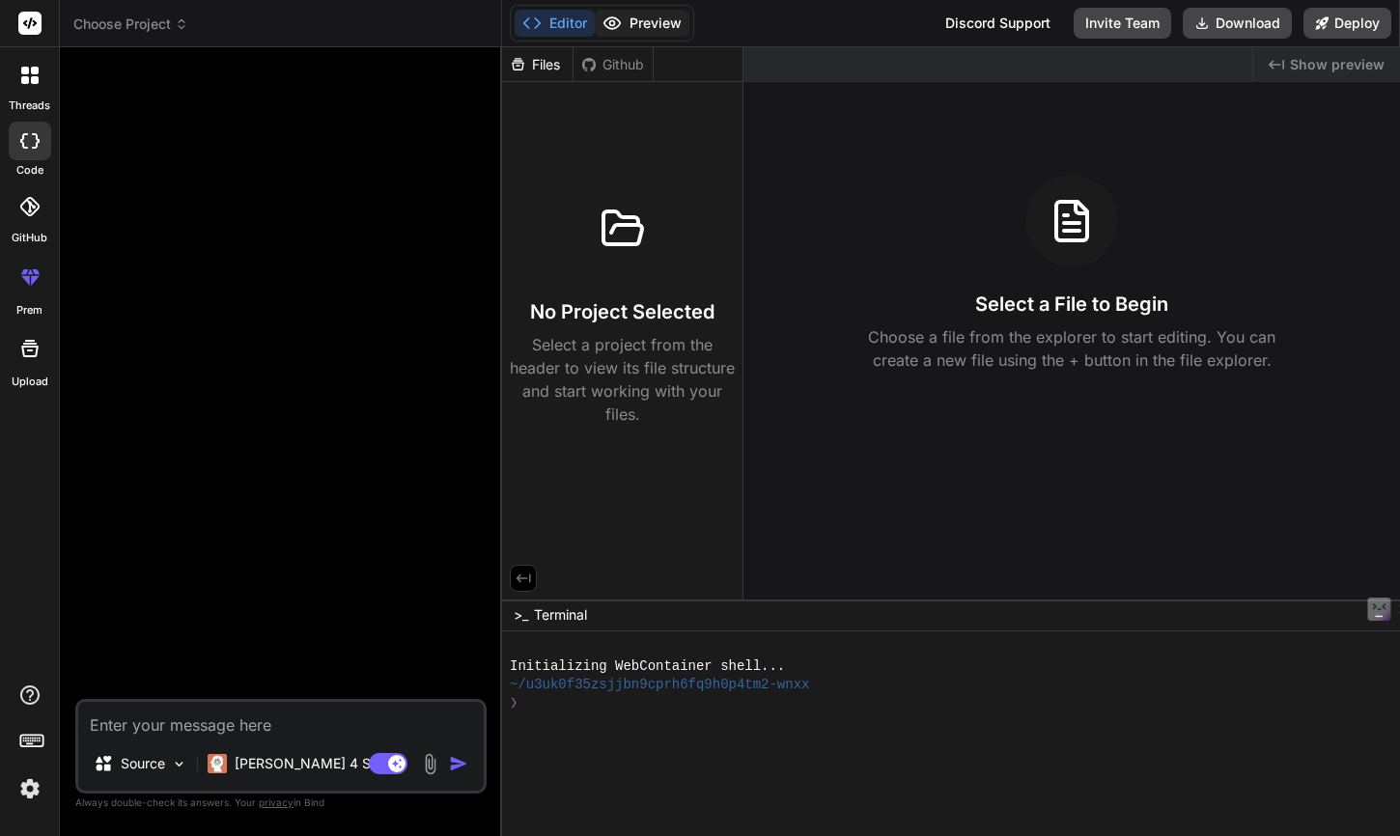
click at [642, 16] on button "Preview" at bounding box center [642, 23] width 95 height 27
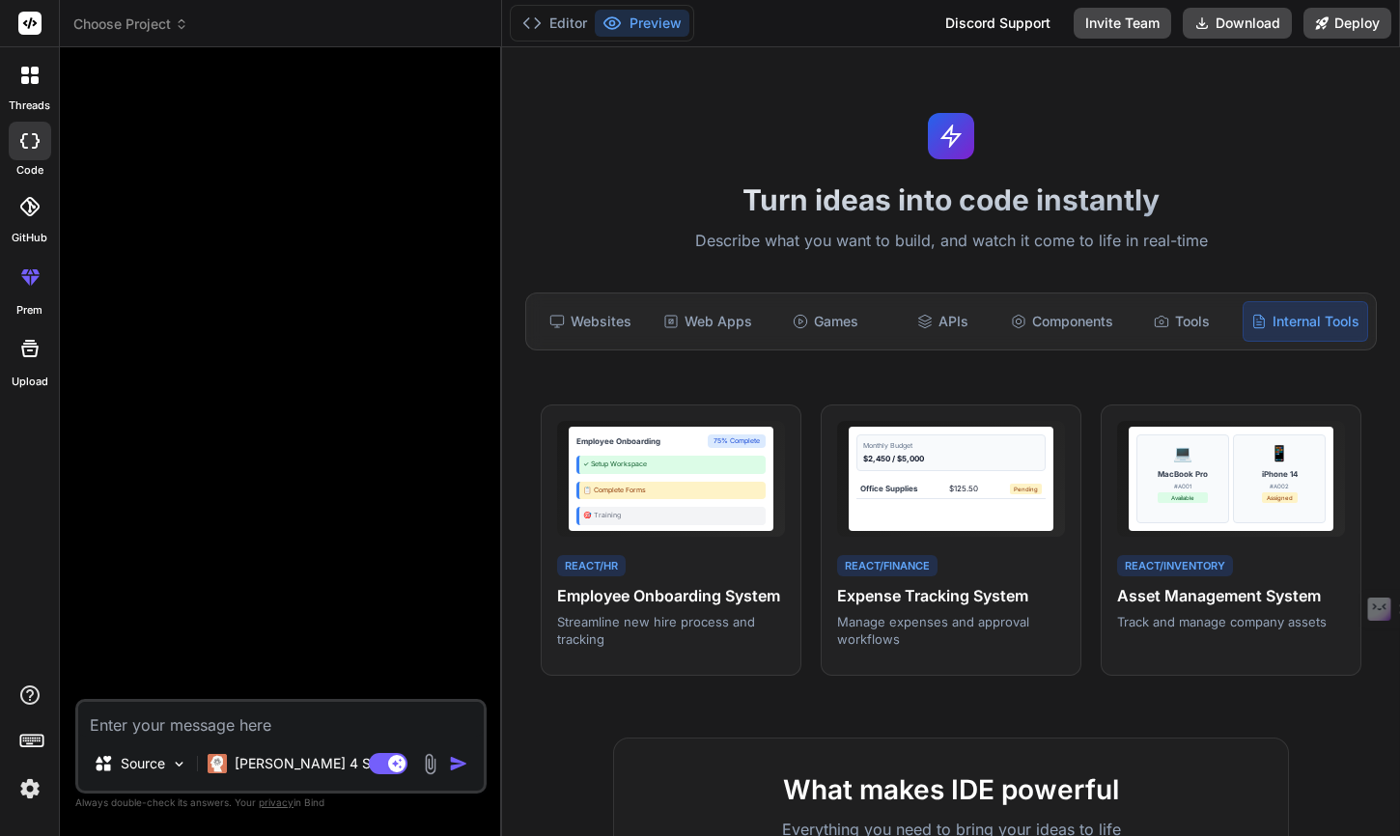
click at [28, 213] on icon at bounding box center [29, 206] width 19 height 19
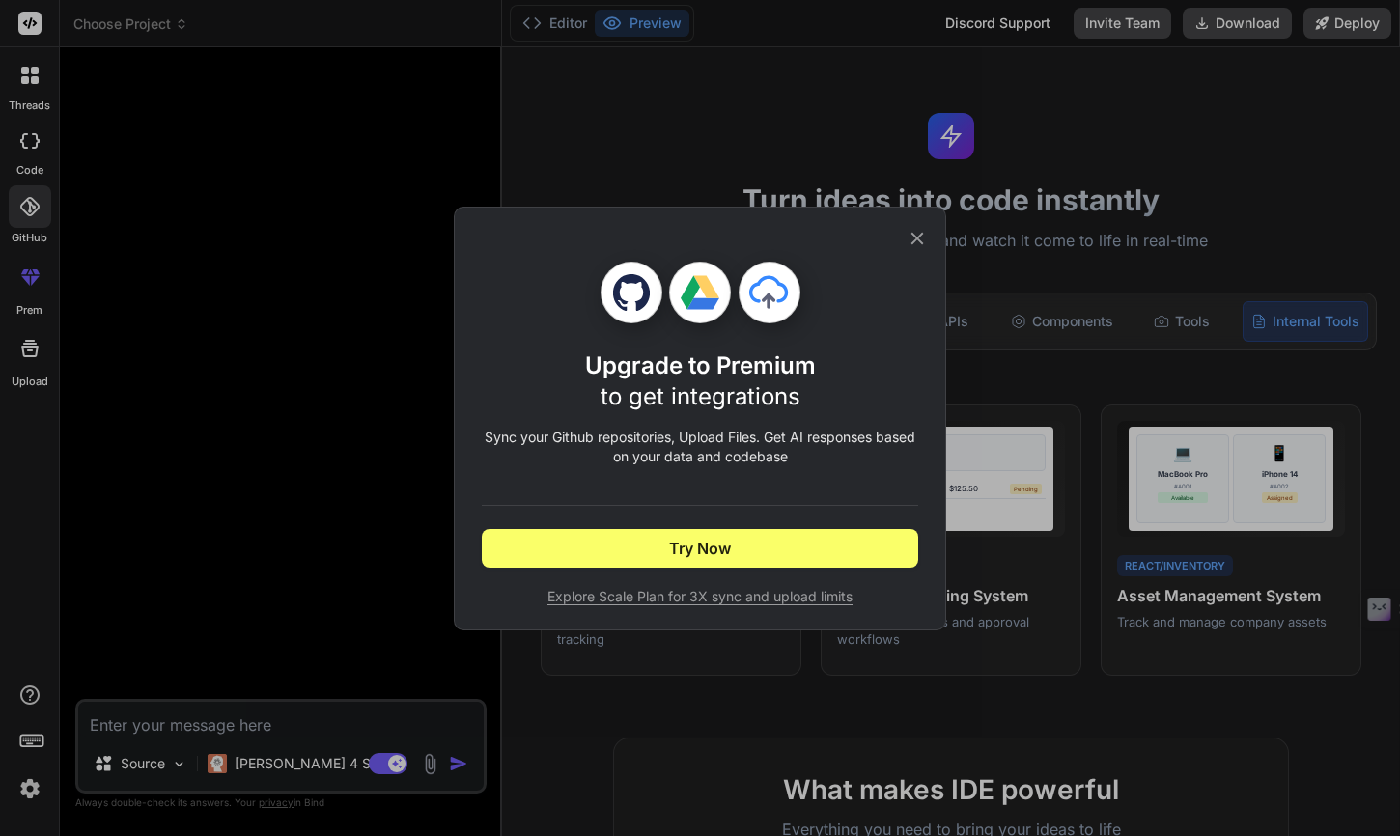
click at [253, 216] on div "Upgrade to Premium to get integrations Sync your Github repositories, Upload Fi…" at bounding box center [700, 418] width 1400 height 836
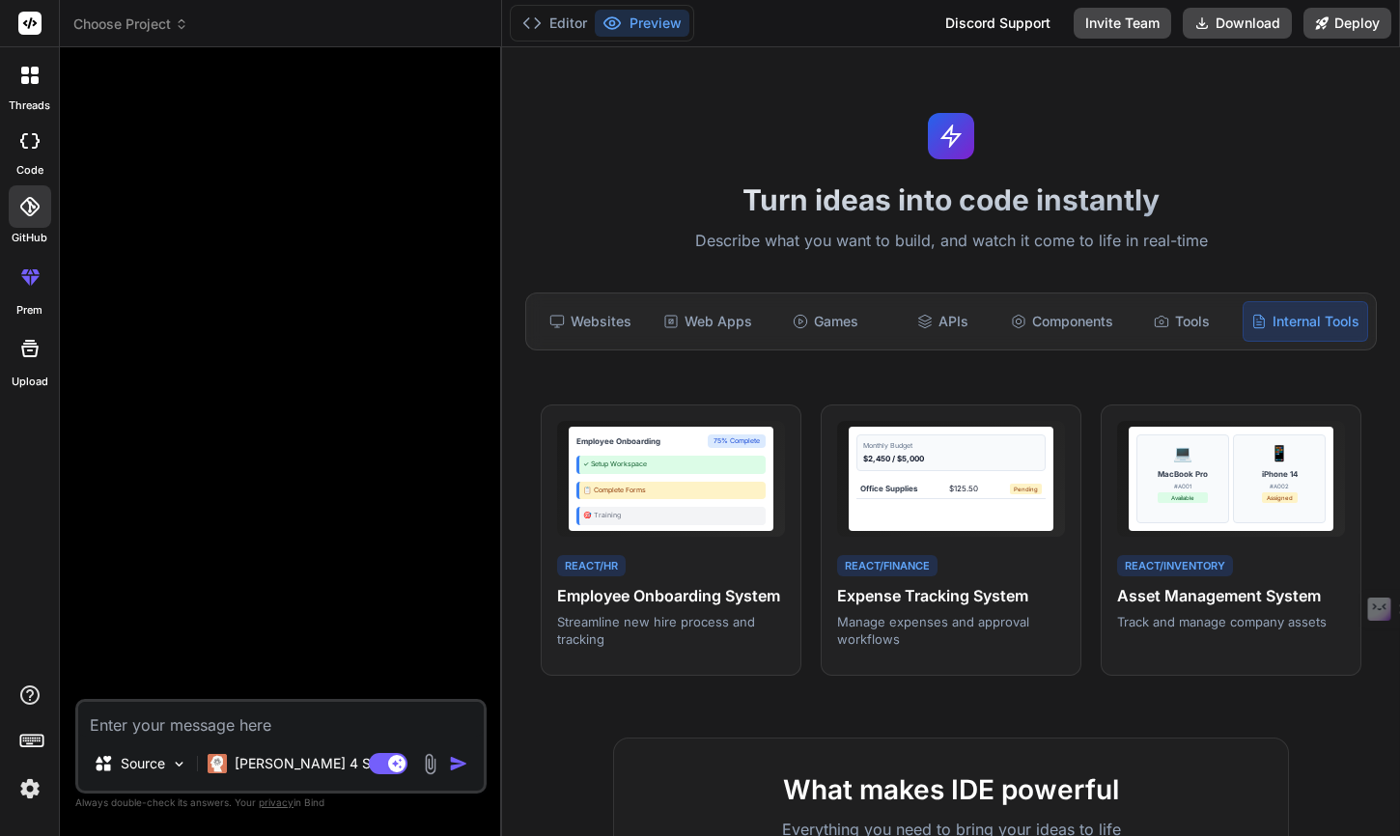
click at [32, 279] on icon at bounding box center [35, 280] width 9 height 10
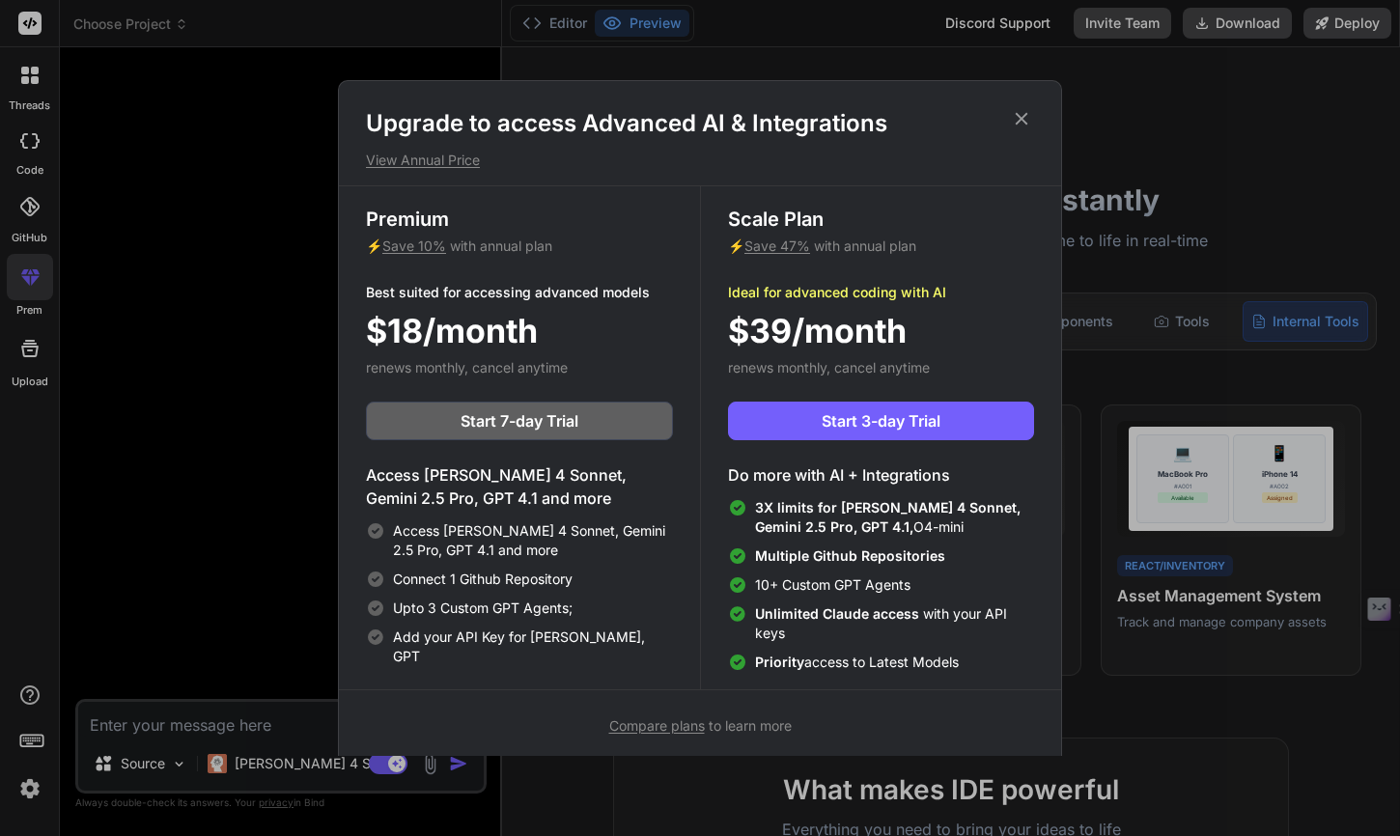
click at [121, 279] on div "Upgrade to access Advanced AI & Integrations View Annual Price Premium ⚡ Save 1…" at bounding box center [700, 418] width 1400 height 836
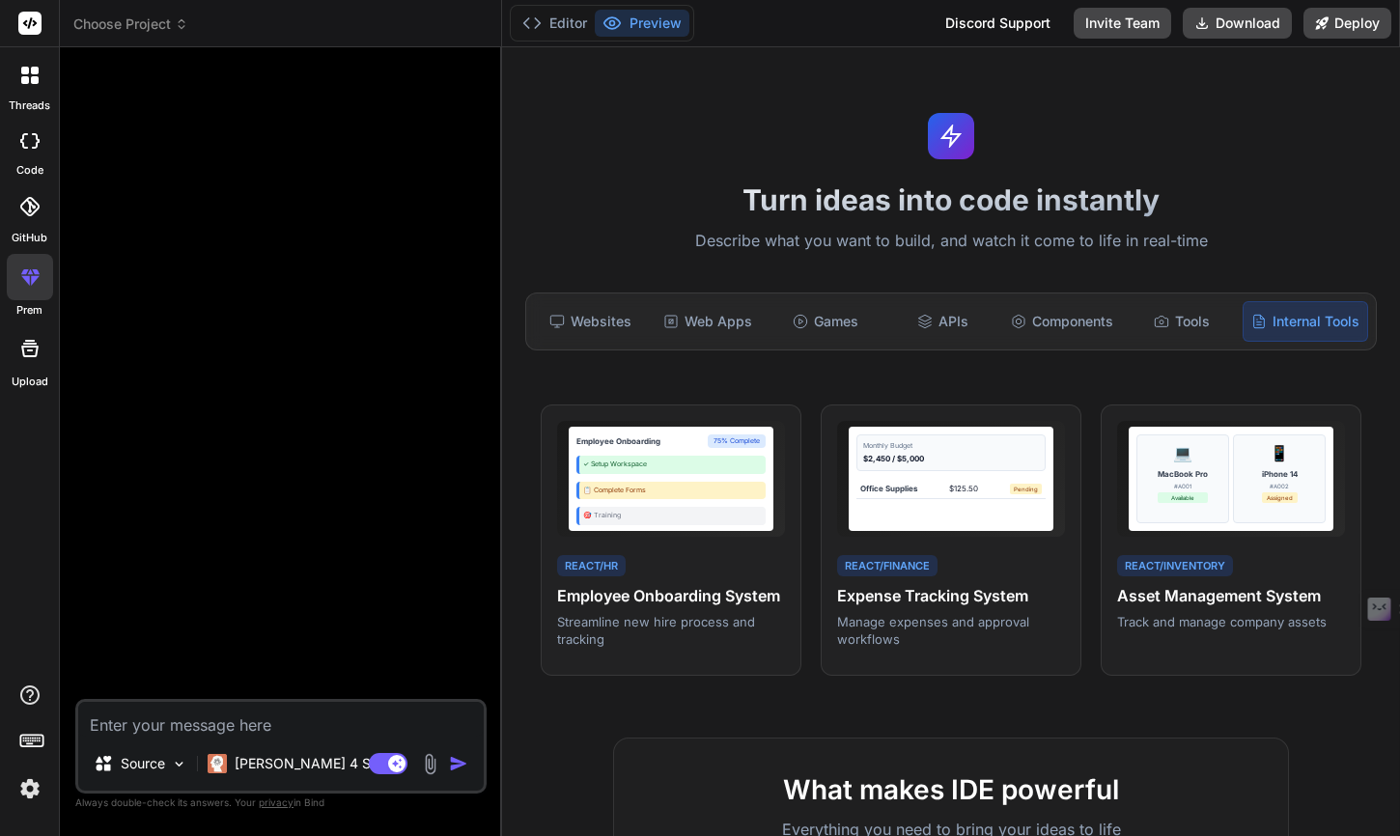
click at [26, 86] on div at bounding box center [30, 75] width 41 height 41
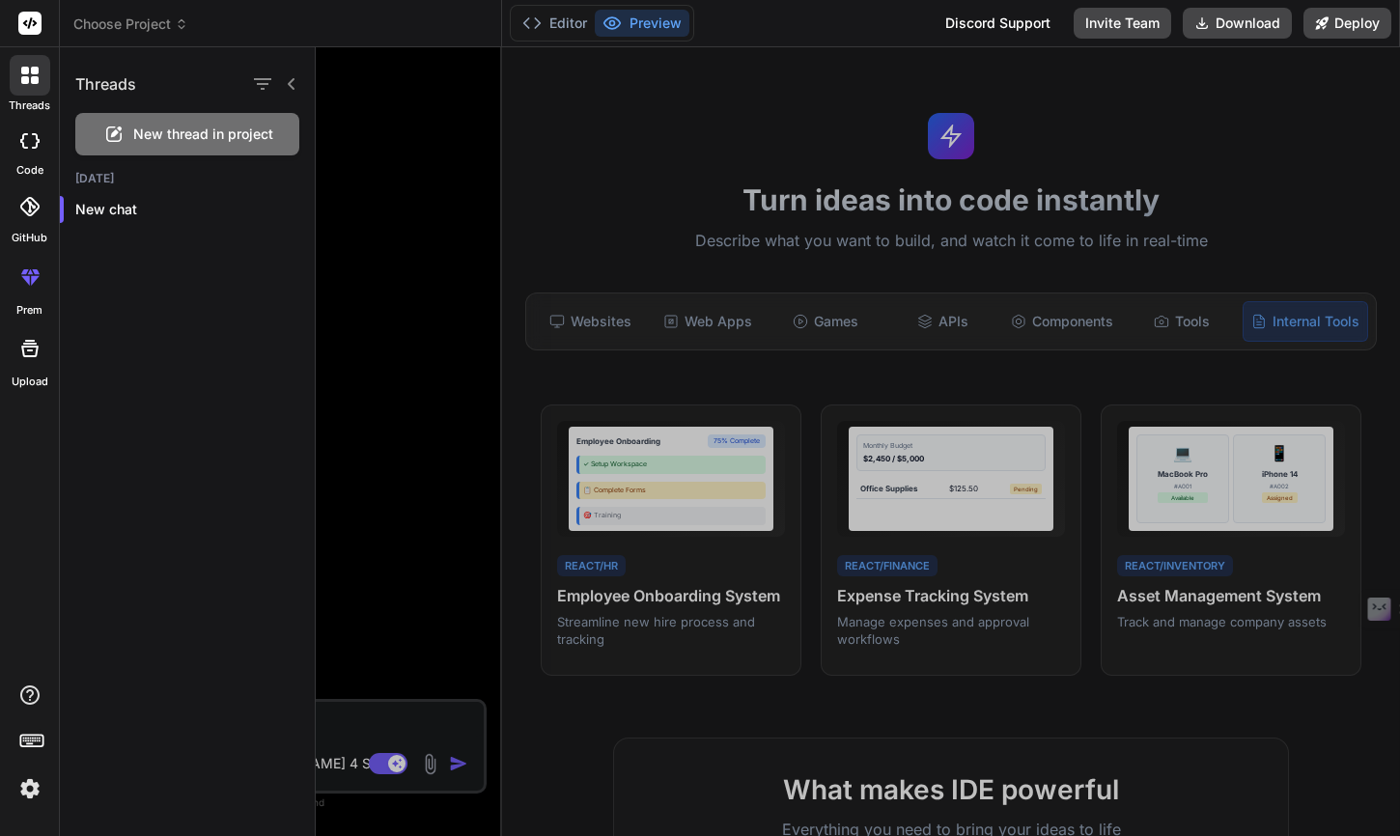
click at [26, 86] on div at bounding box center [30, 75] width 41 height 41
click at [347, 110] on div at bounding box center [858, 441] width 1084 height 789
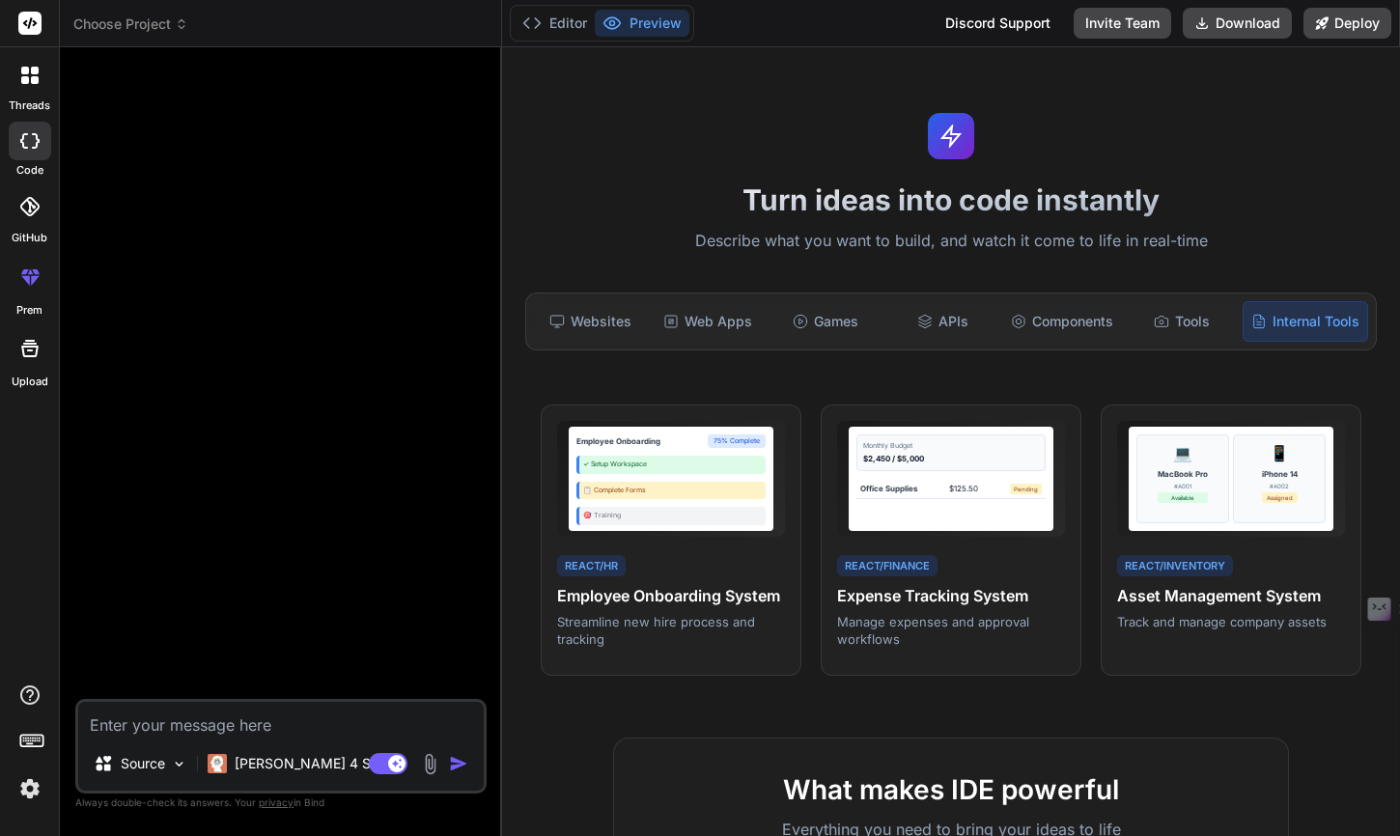
click at [158, 23] on span "Choose Project" at bounding box center [130, 23] width 115 height 19
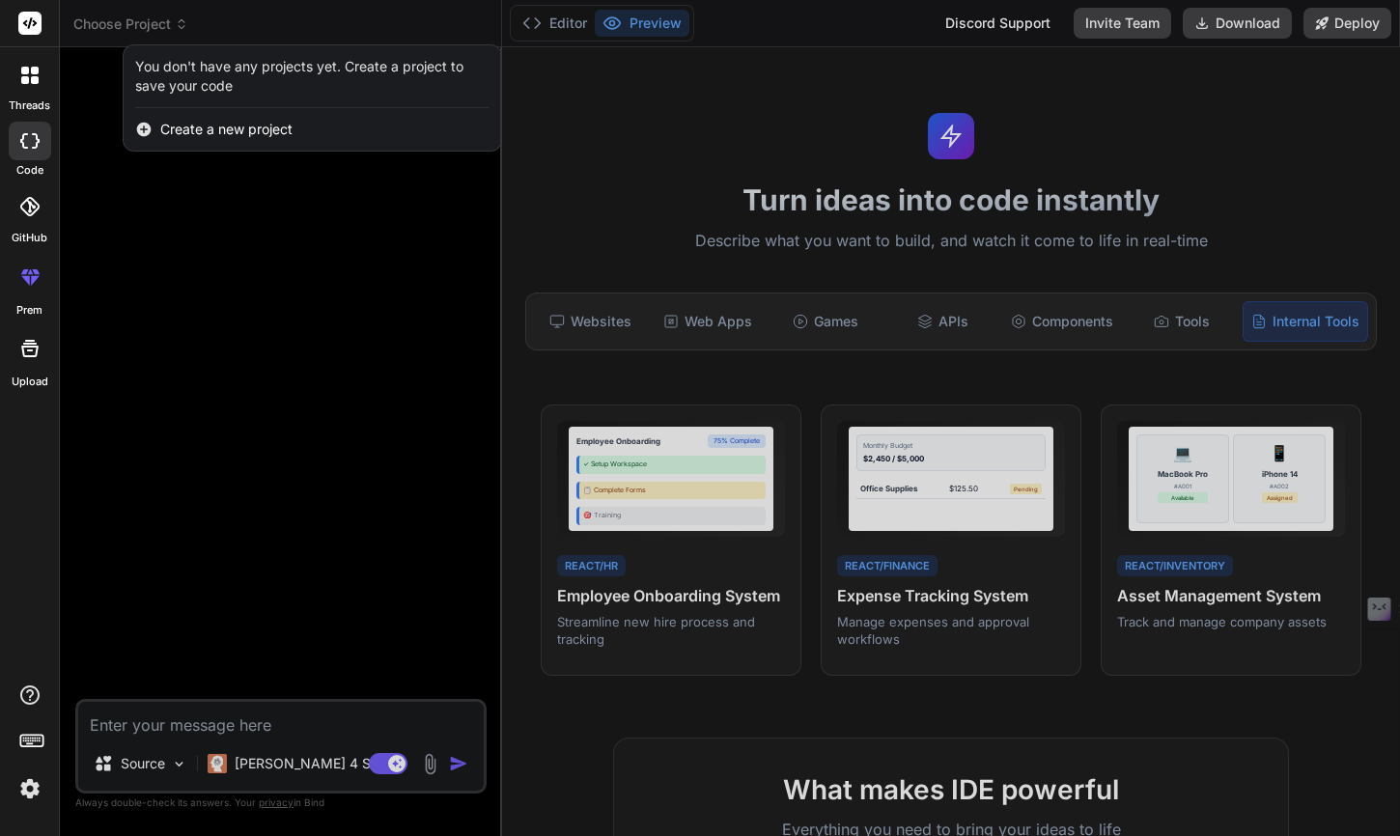
click at [147, 769] on div at bounding box center [700, 418] width 1400 height 836
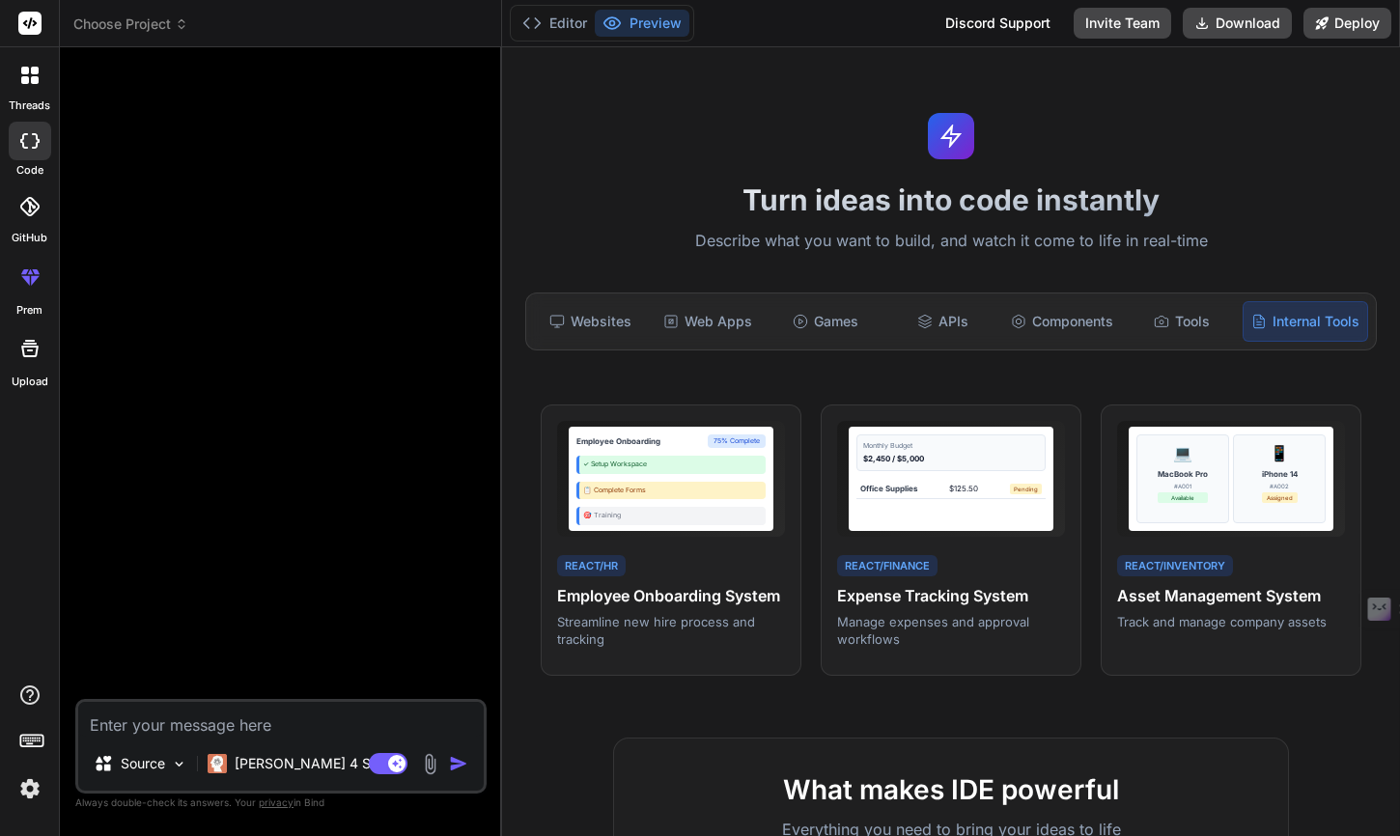
click at [147, 769] on p "Source" at bounding box center [143, 763] width 44 height 19
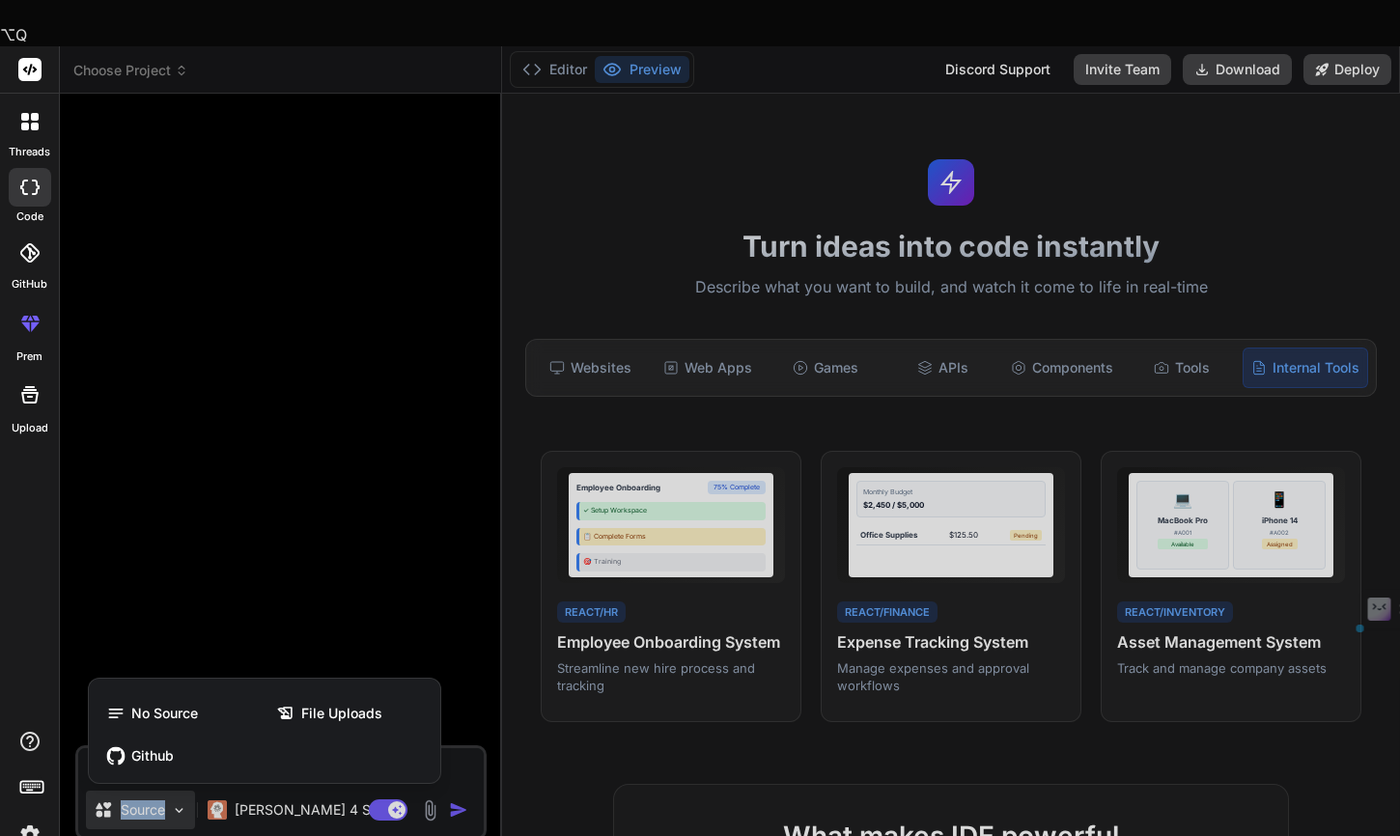
click at [171, 493] on div at bounding box center [700, 418] width 1400 height 836
type textarea "x"
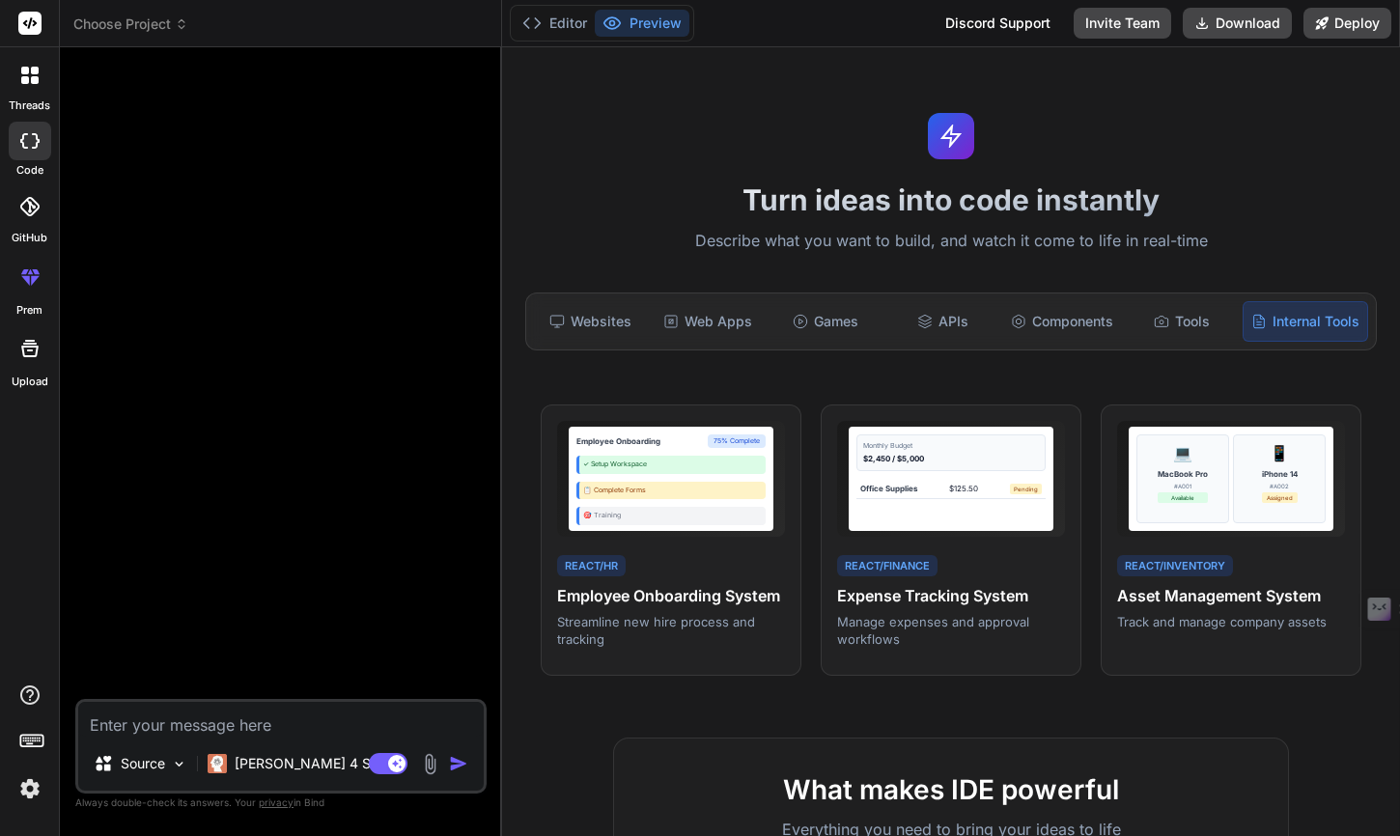
click at [151, 20] on span "Choose Project" at bounding box center [130, 23] width 115 height 19
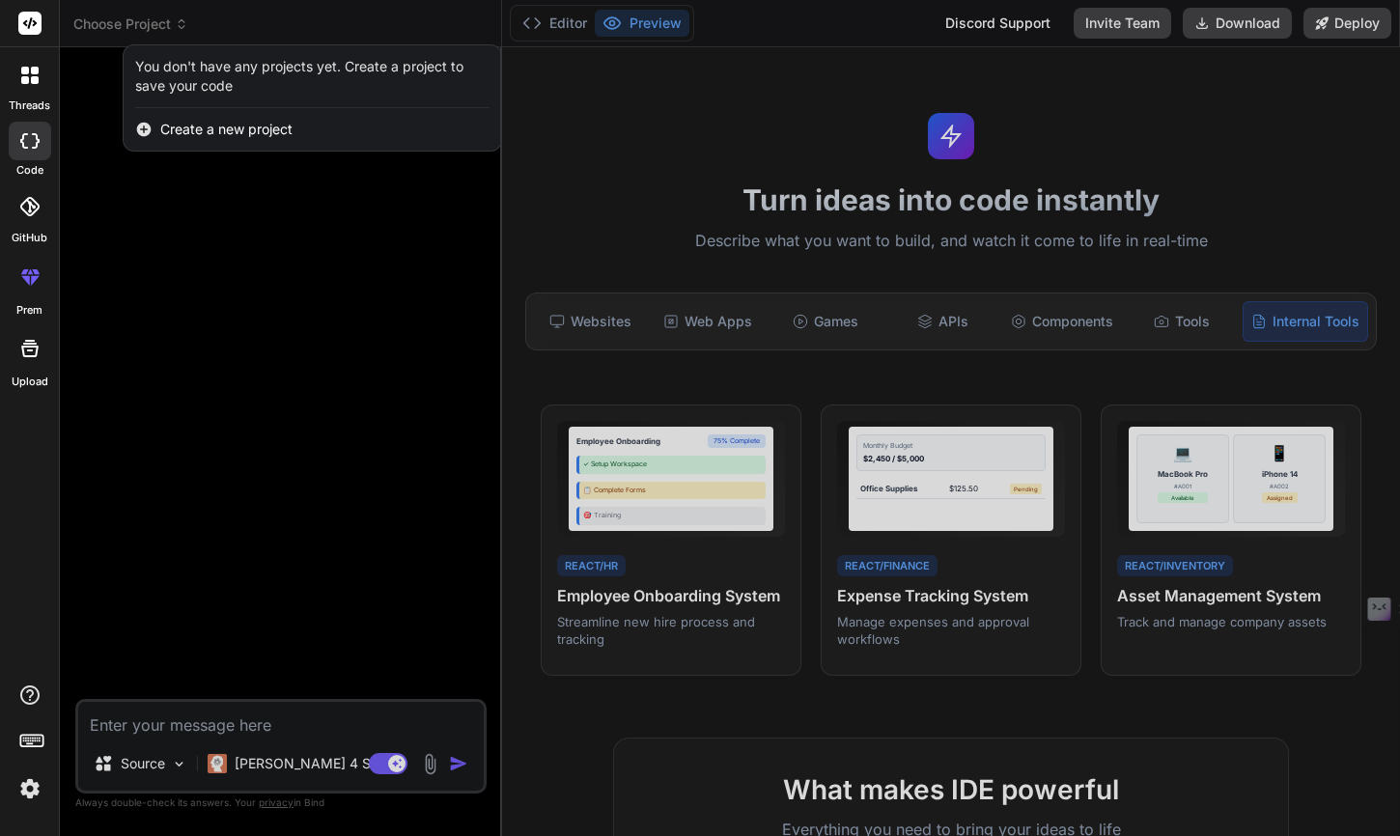
click at [180, 137] on span "Create a new project" at bounding box center [226, 129] width 132 height 19
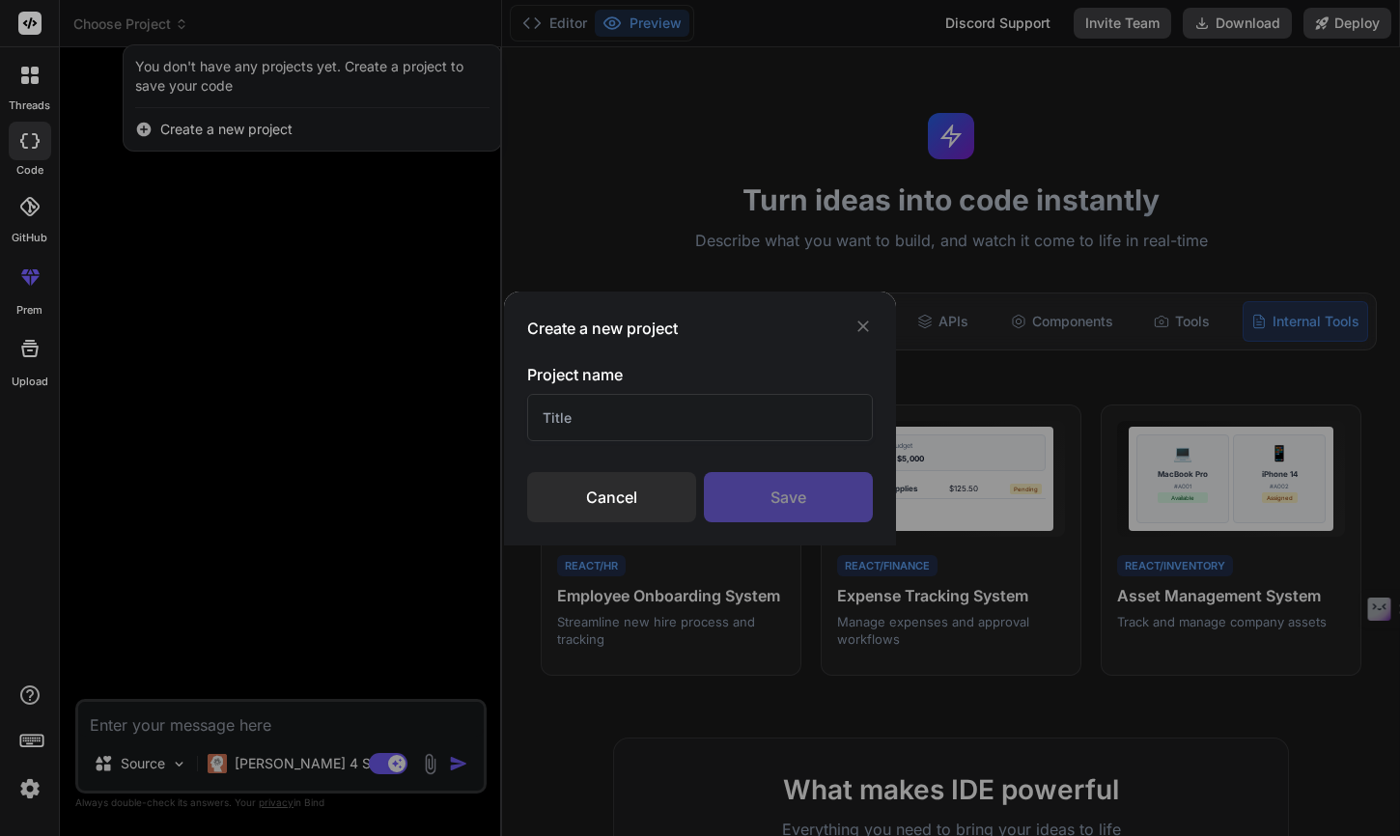
click at [573, 414] on input "text" at bounding box center [700, 417] width 346 height 47
type input "Wordpress Plugin"
click at [768, 497] on div "Save" at bounding box center [788, 497] width 169 height 50
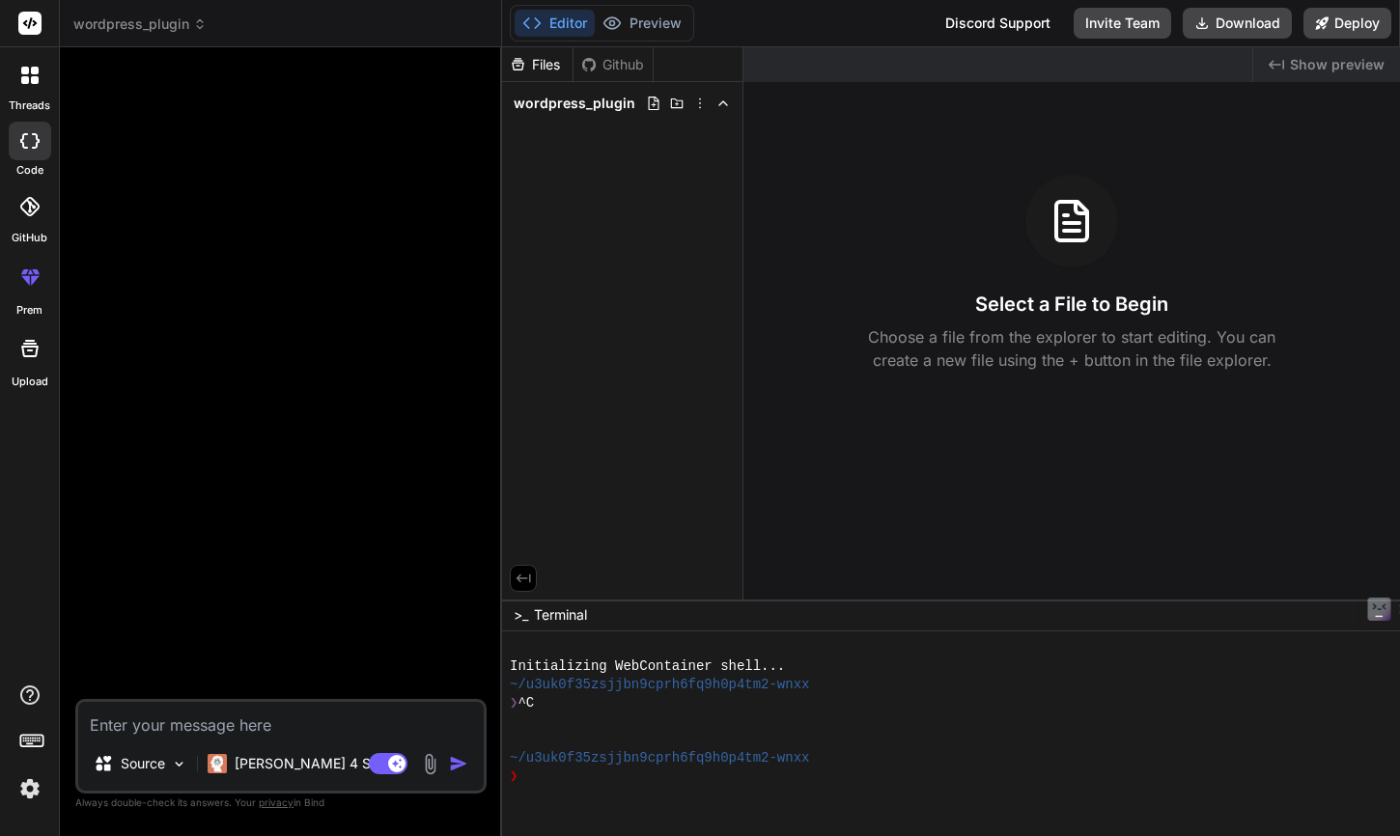
click at [659, 144] on div "Files Github wordpress_plugin" at bounding box center [622, 323] width 241 height 552
click at [309, 649] on div at bounding box center [282, 381] width 407 height 636
click at [286, 724] on textarea at bounding box center [280, 719] width 405 height 35
click at [295, 760] on p "[PERSON_NAME] 4 S.." at bounding box center [307, 763] width 144 height 19
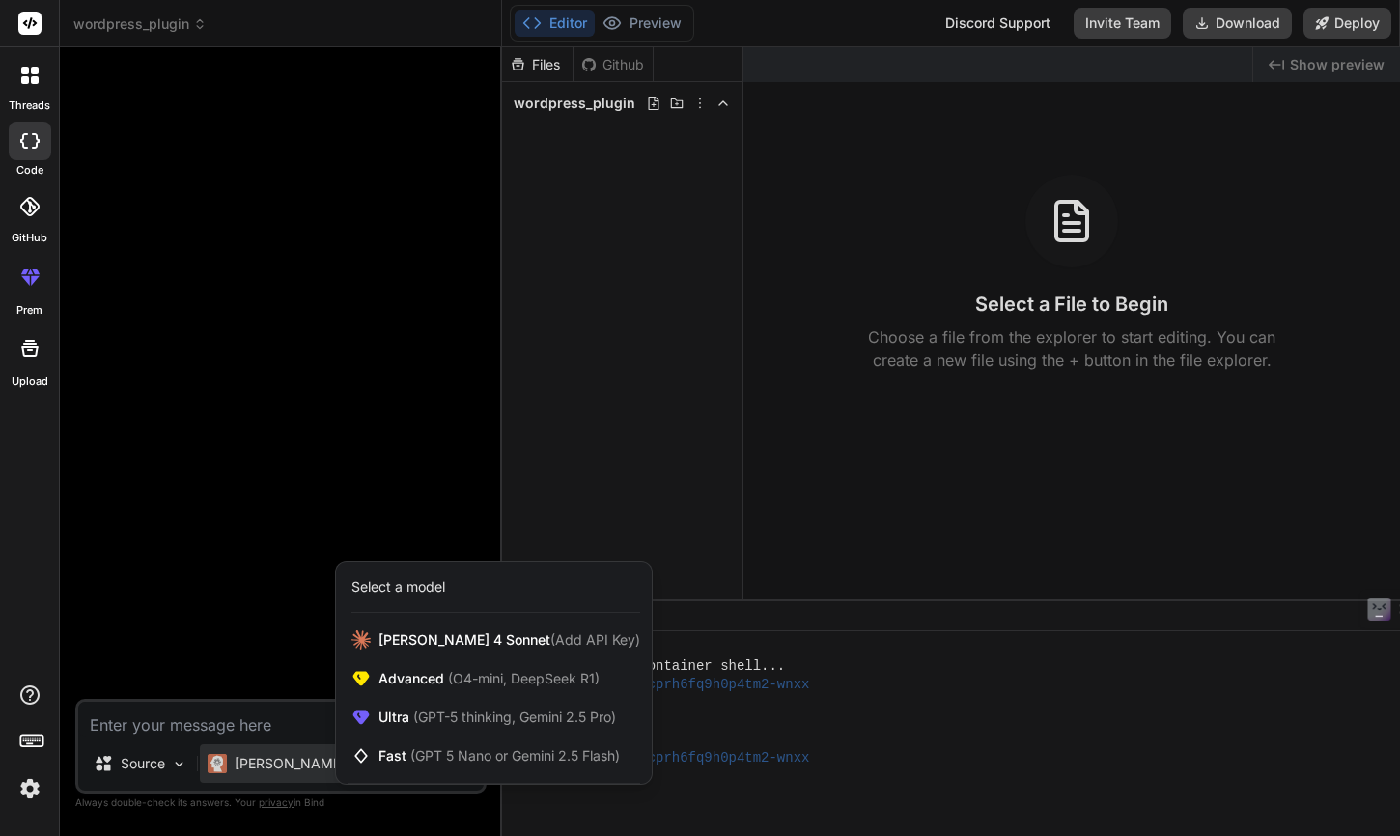
click at [270, 560] on div at bounding box center [700, 418] width 1400 height 836
type textarea "x"
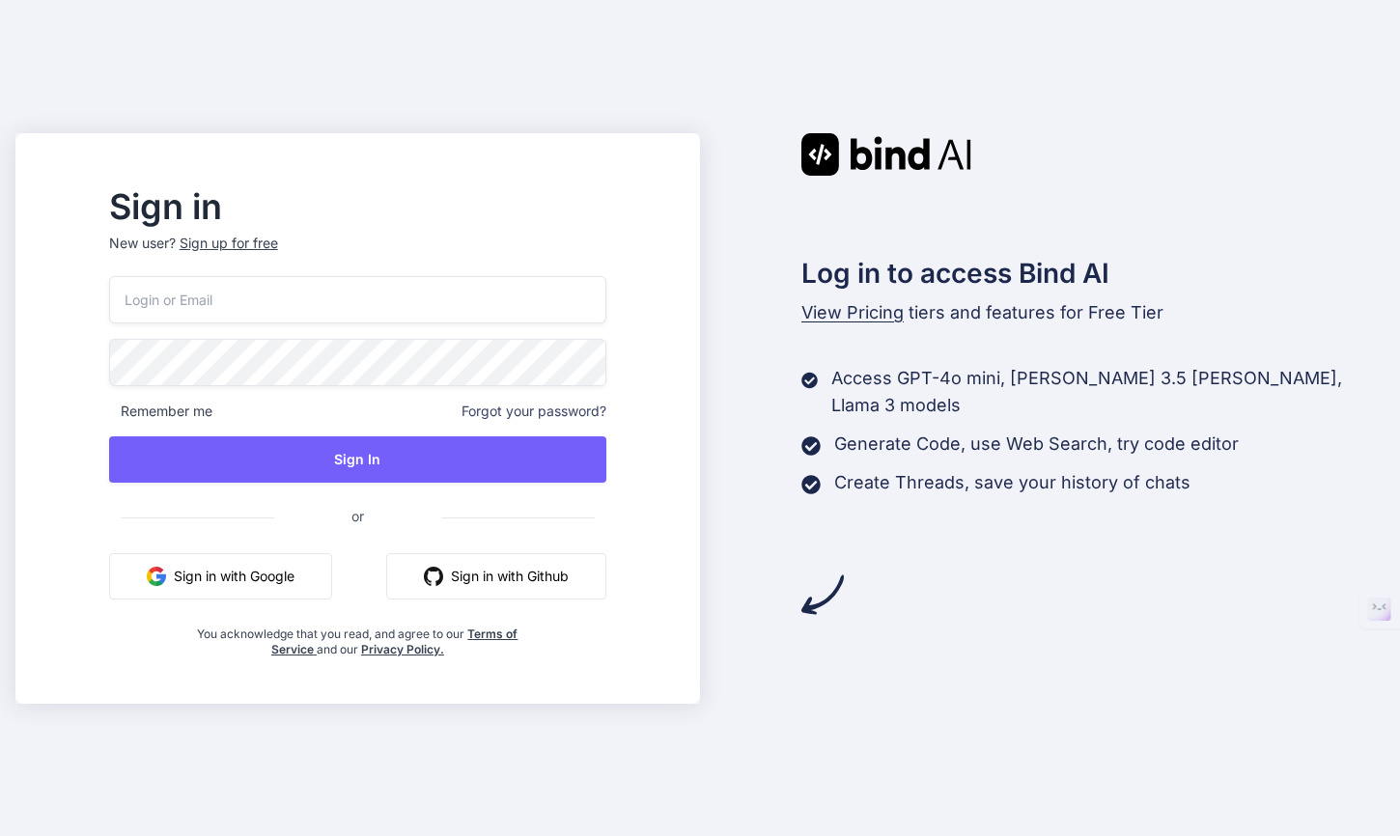
click at [288, 577] on button "Sign in with Google" at bounding box center [220, 576] width 223 height 46
